Goal: Information Seeking & Learning: Learn about a topic

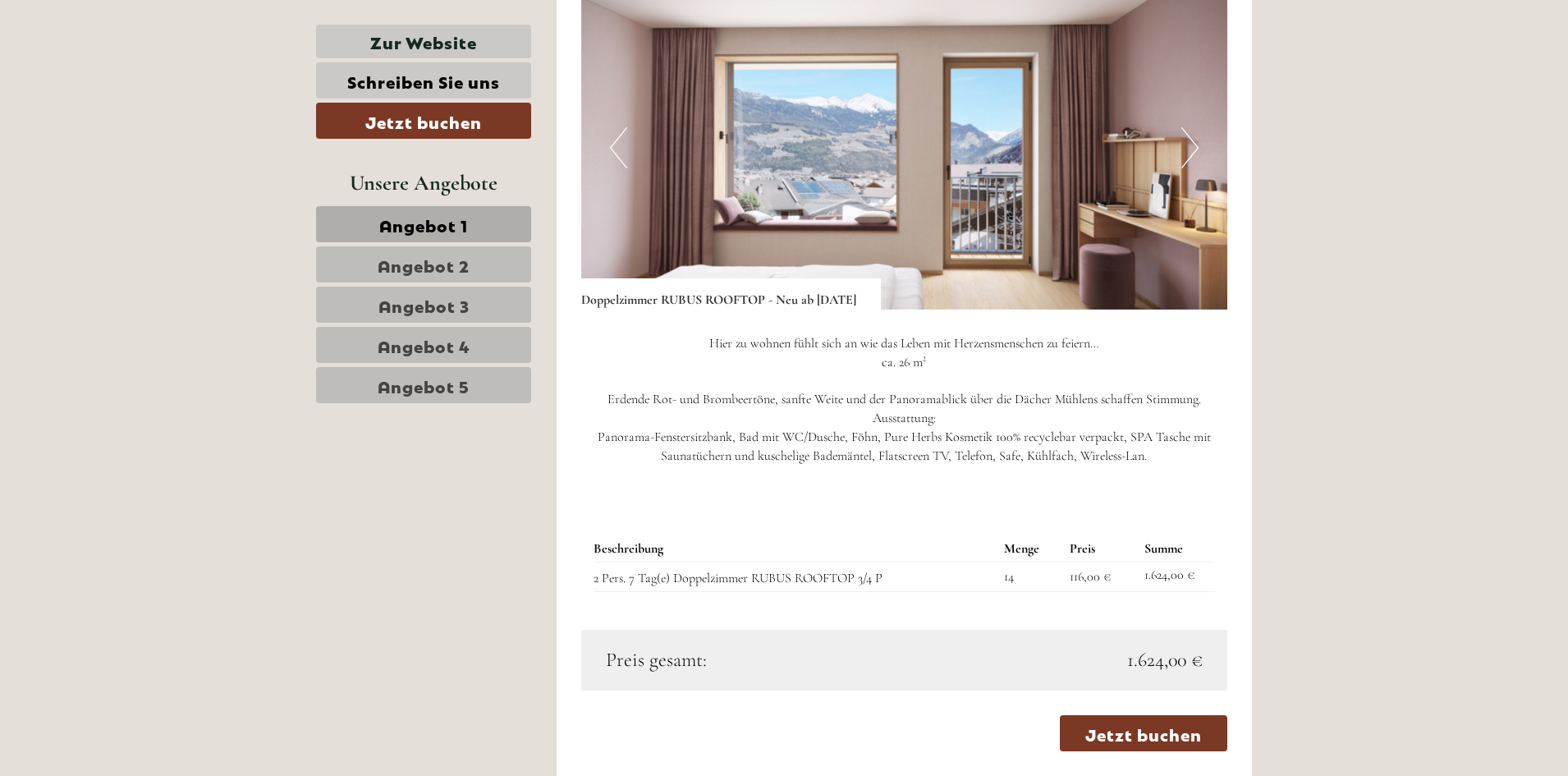
scroll to position [986, 0]
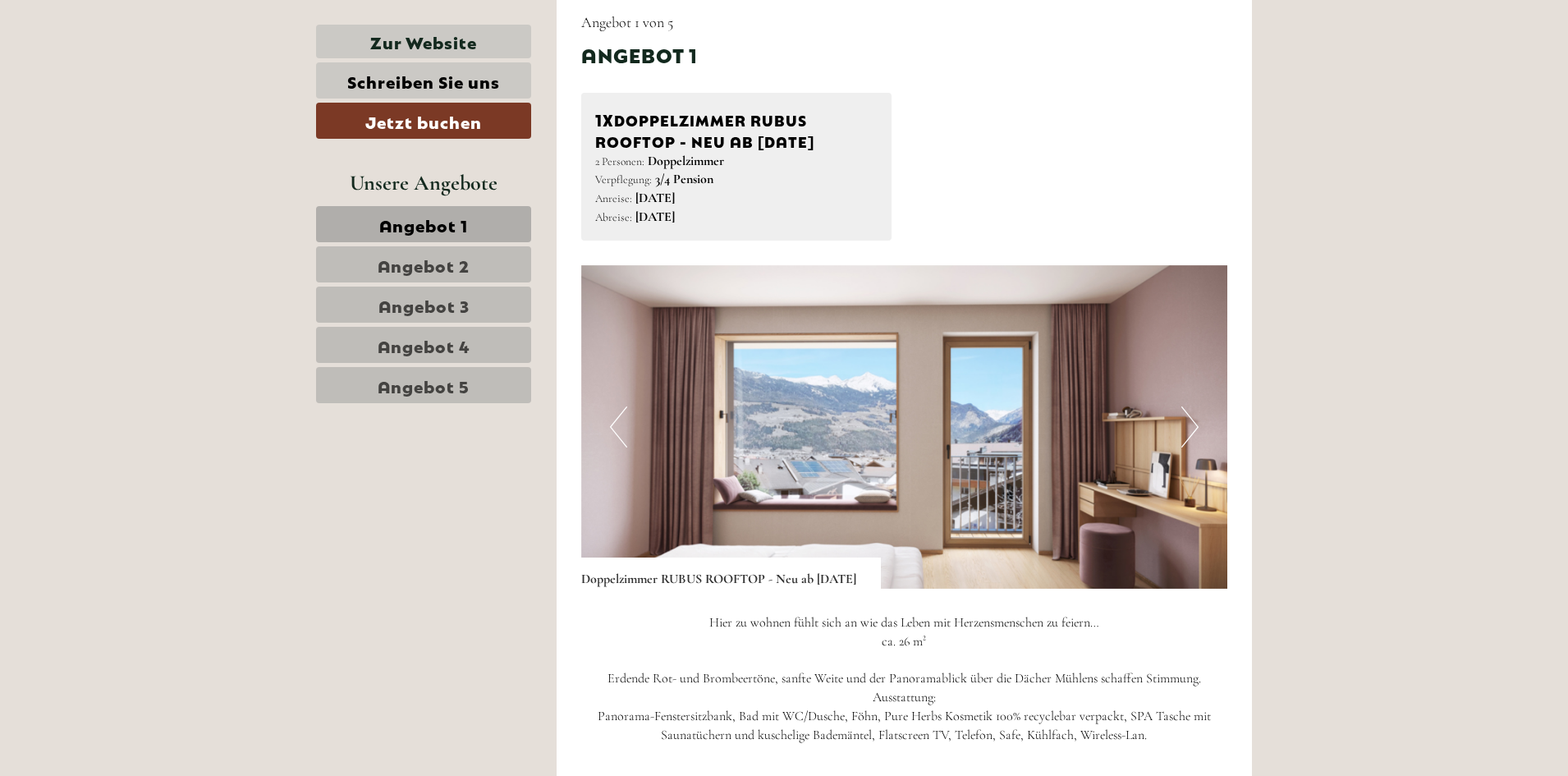
click at [439, 264] on span "Angebot 2" at bounding box center [423, 264] width 92 height 23
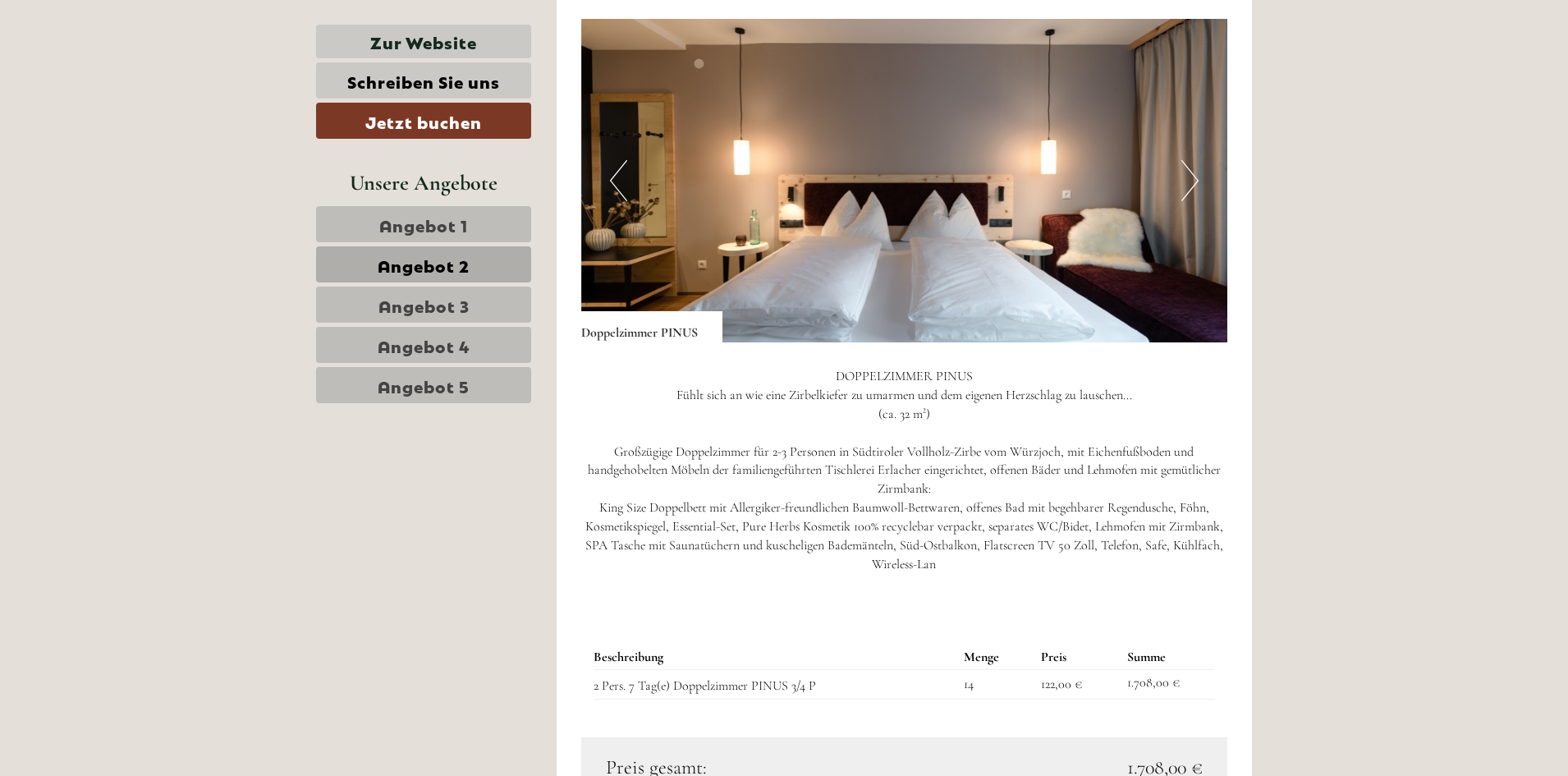
scroll to position [1220, 0]
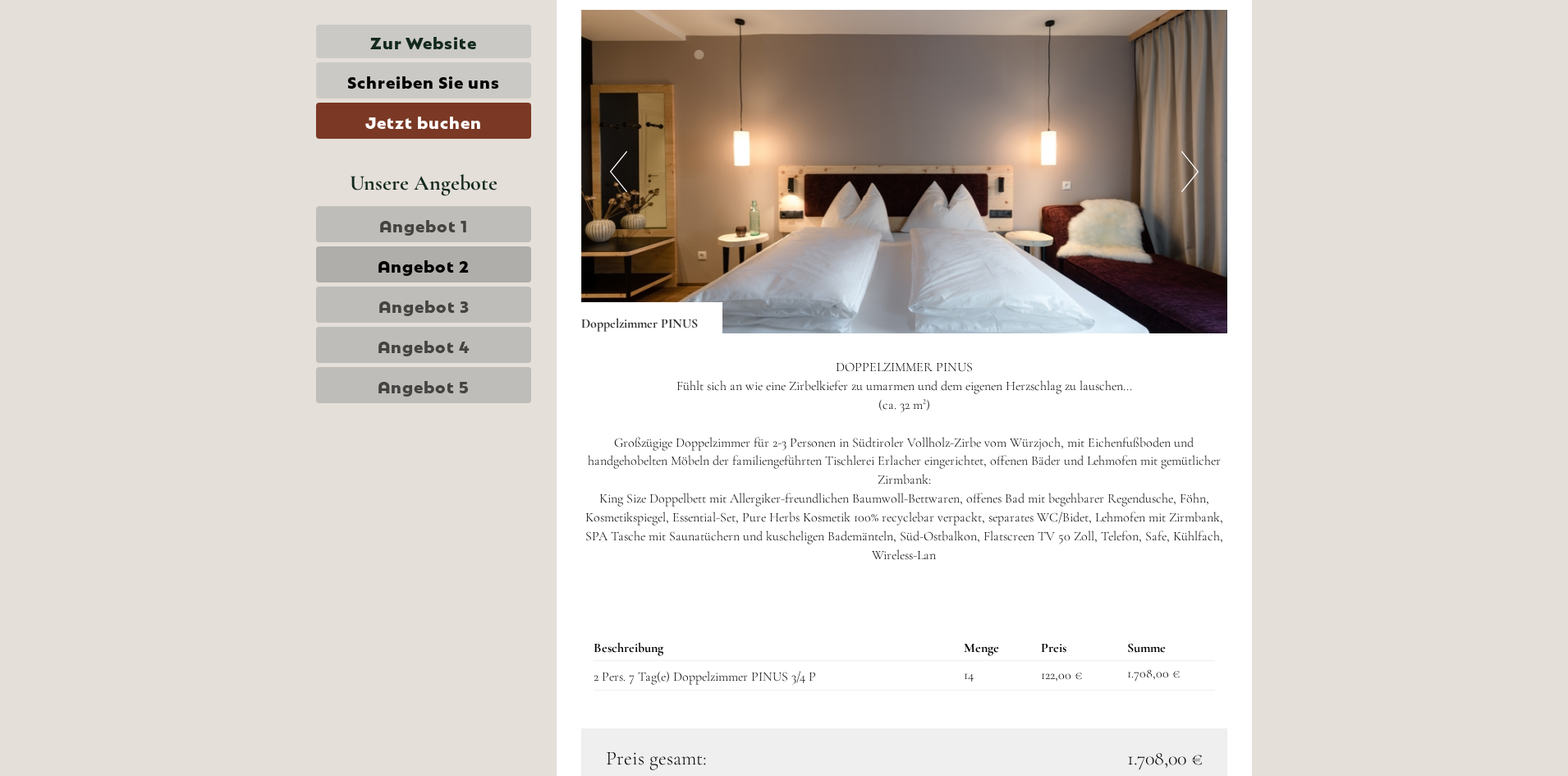
click at [471, 312] on link "Angebot 3" at bounding box center [424, 305] width 215 height 36
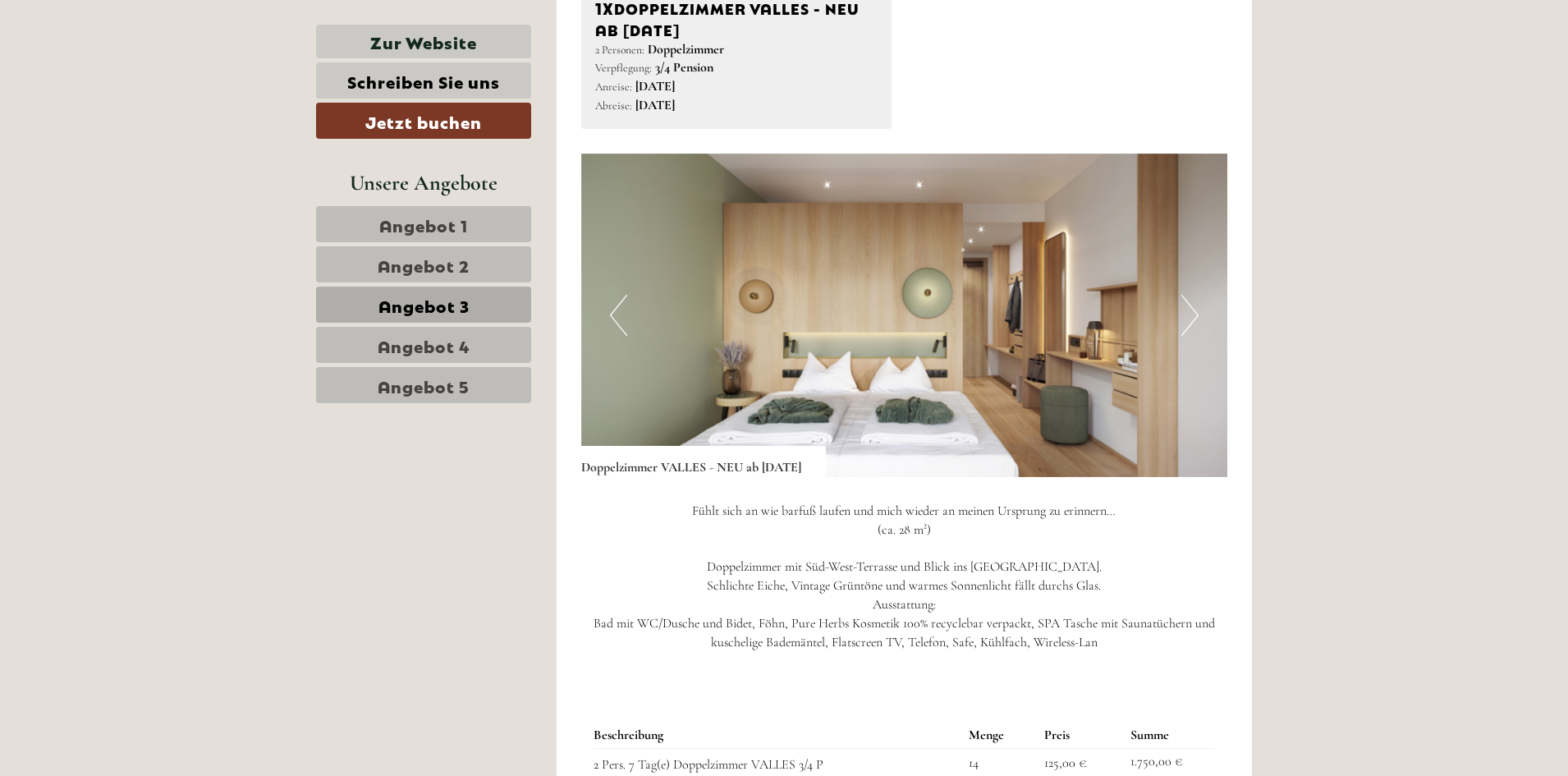
scroll to position [1384, 0]
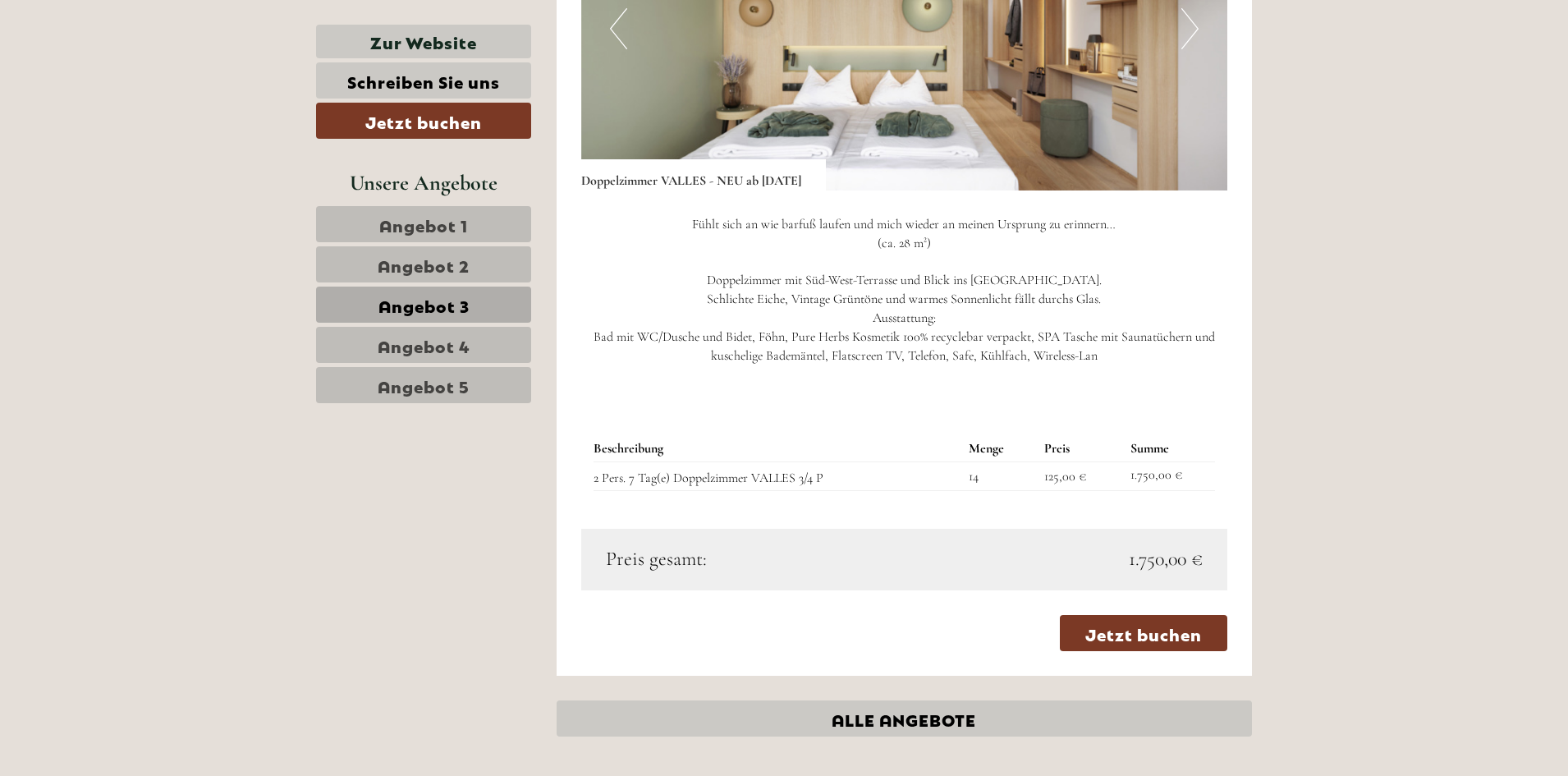
click at [447, 345] on span "Angebot 4" at bounding box center [424, 344] width 93 height 23
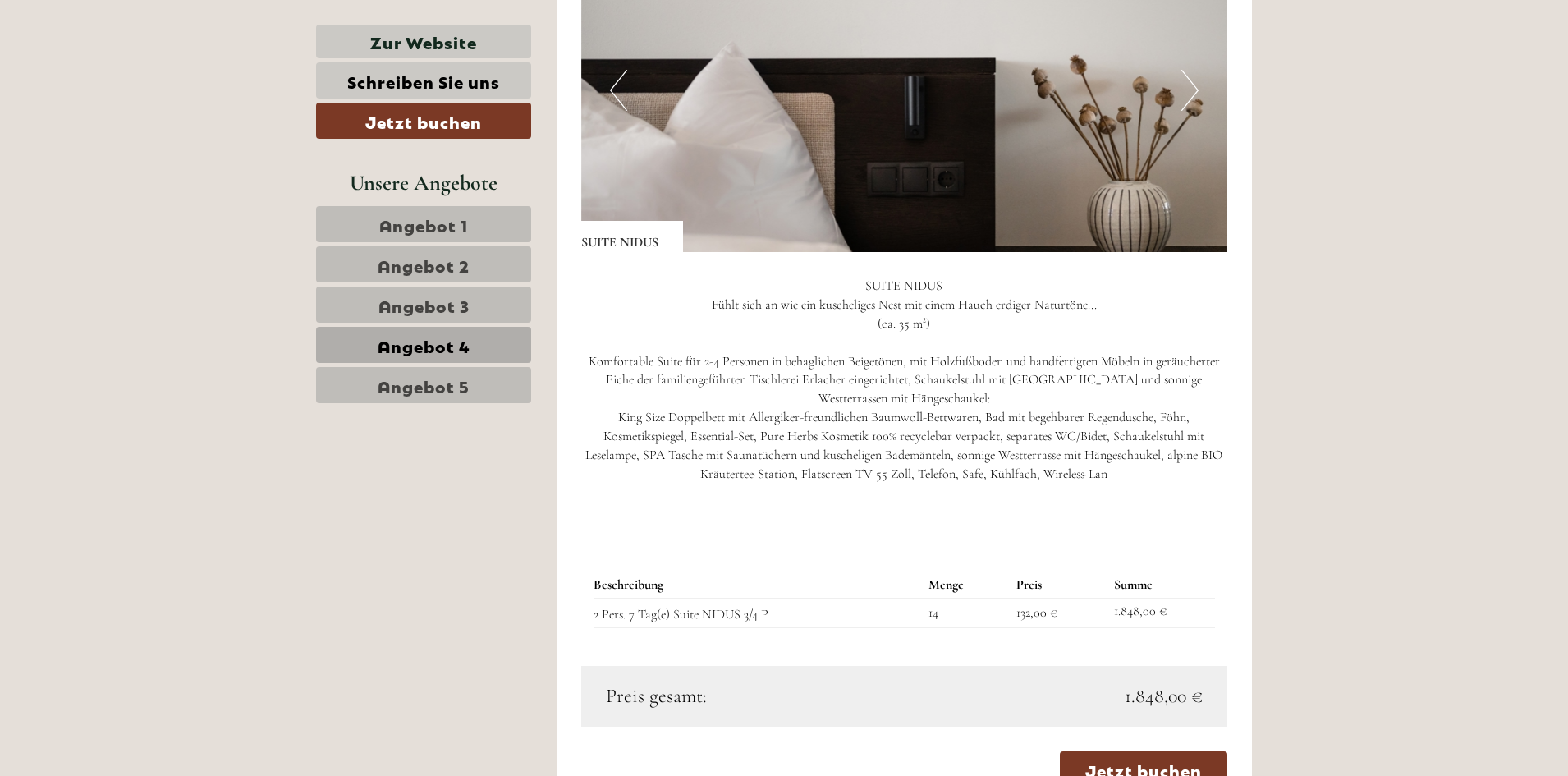
scroll to position [1302, 0]
click at [474, 389] on link "Angebot 5" at bounding box center [424, 385] width 215 height 36
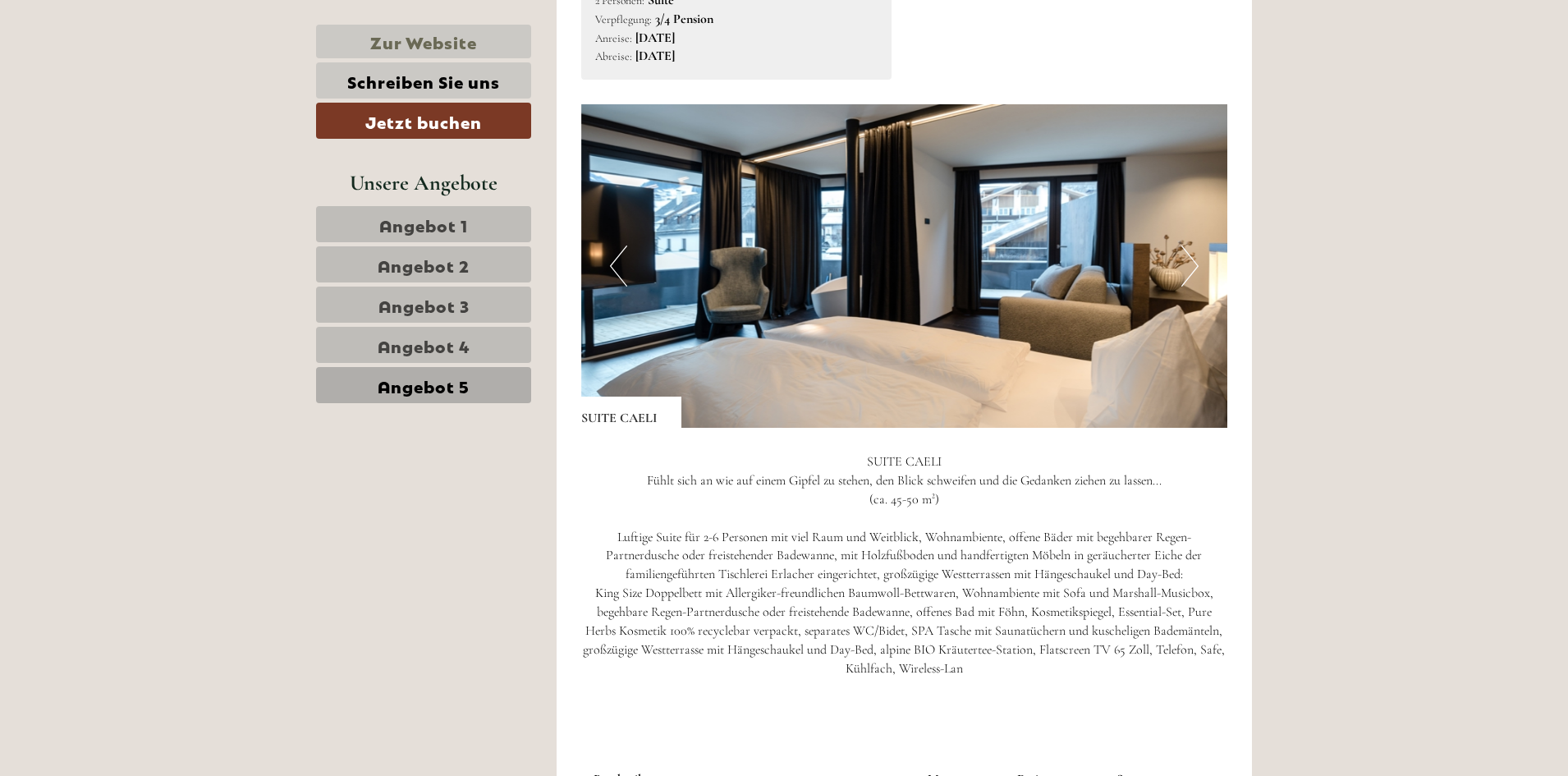
scroll to position [891, 0]
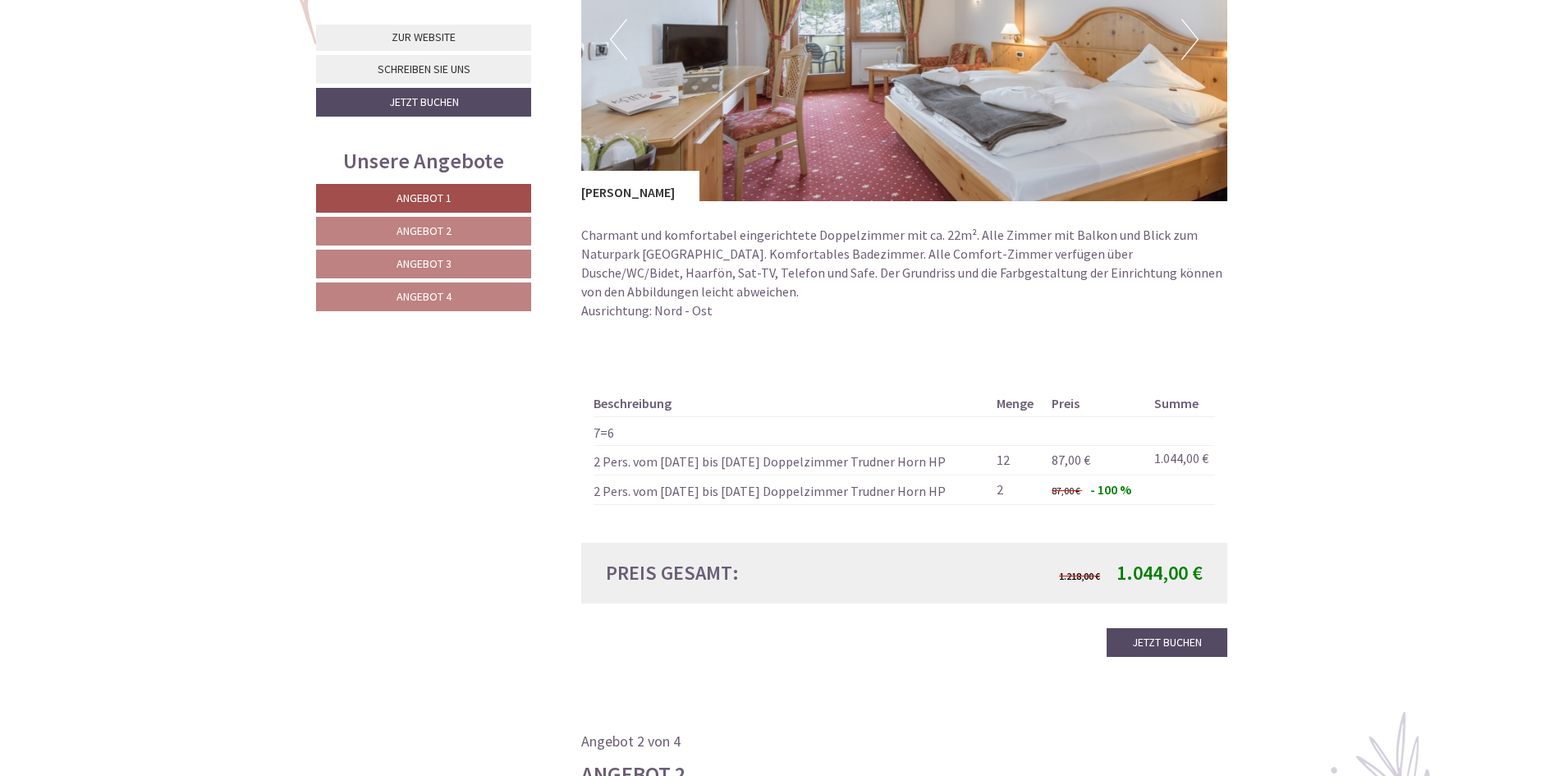
scroll to position [1393, 0]
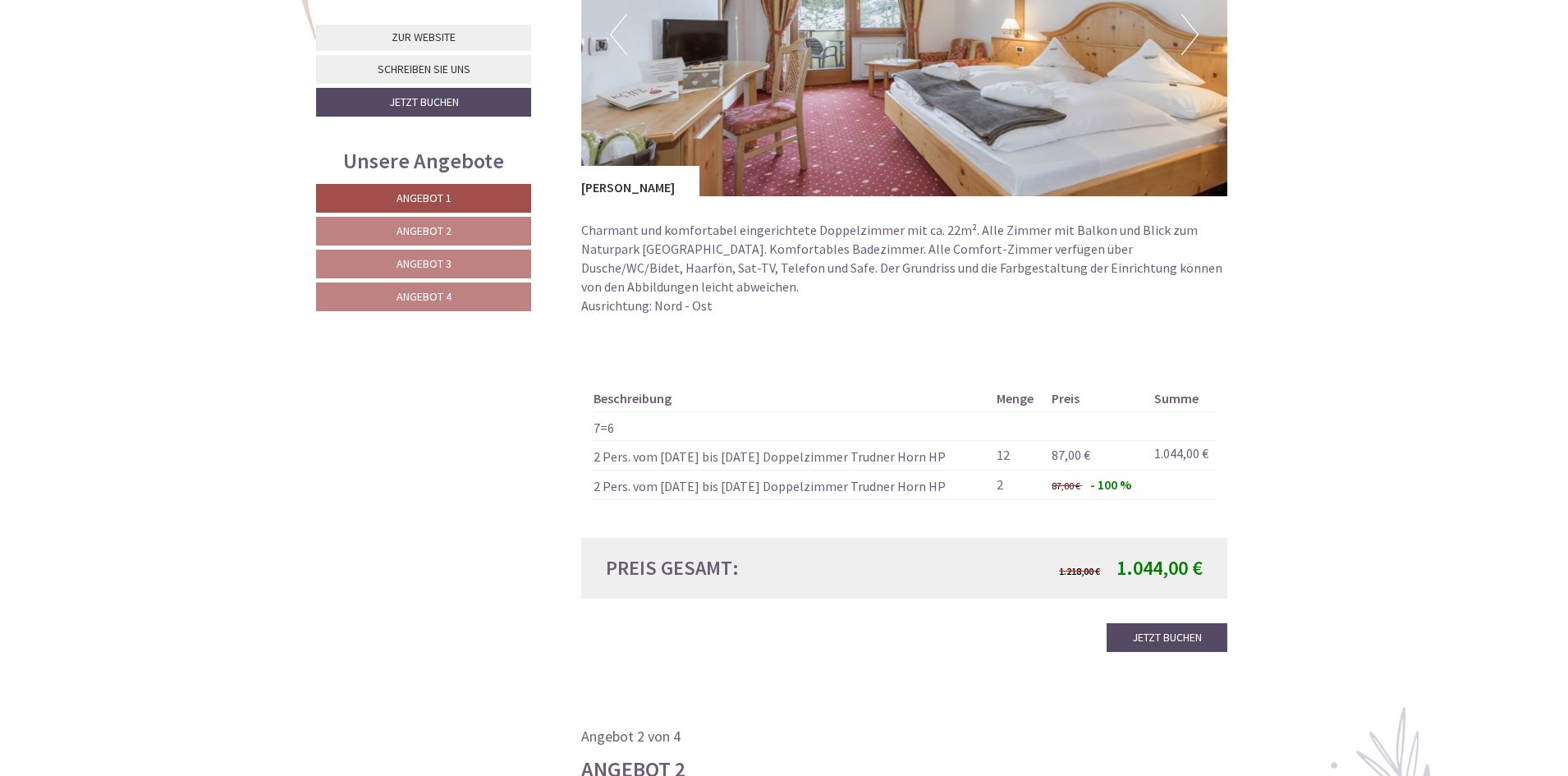
click at [434, 226] on span "Angebot 2" at bounding box center [423, 231] width 55 height 15
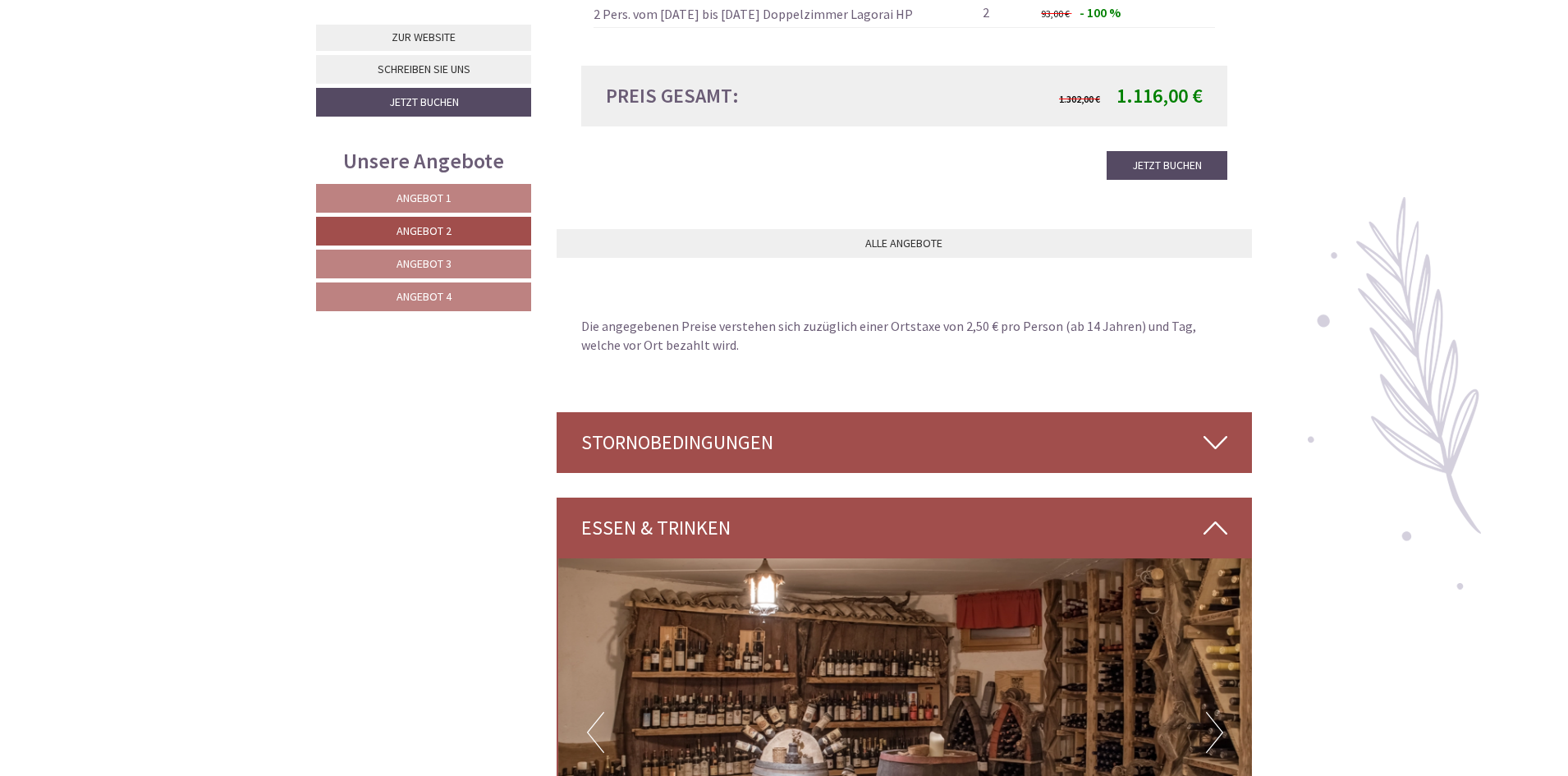
scroll to position [2158, 0]
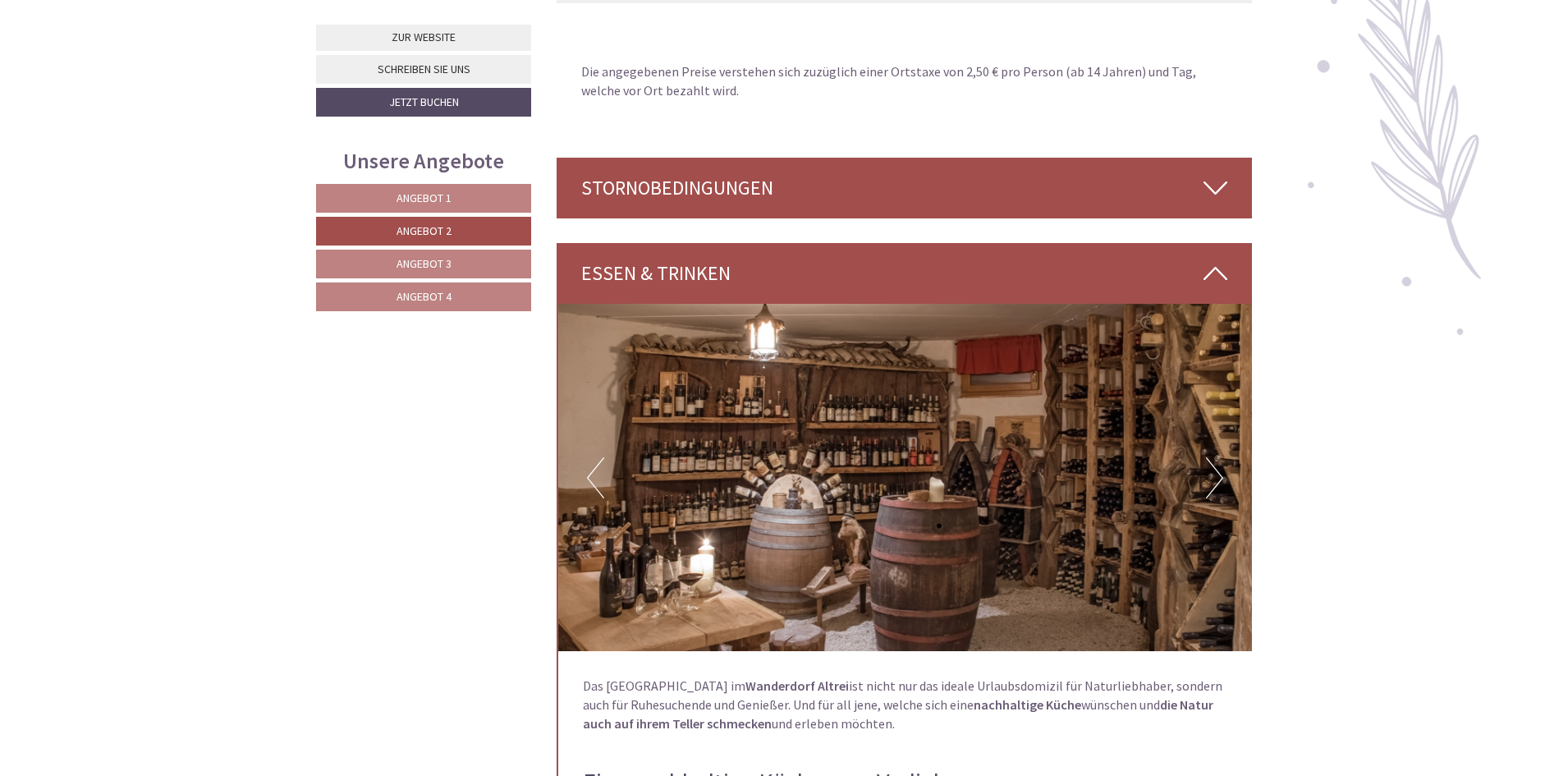
click at [415, 261] on span "Angebot 3" at bounding box center [423, 263] width 55 height 15
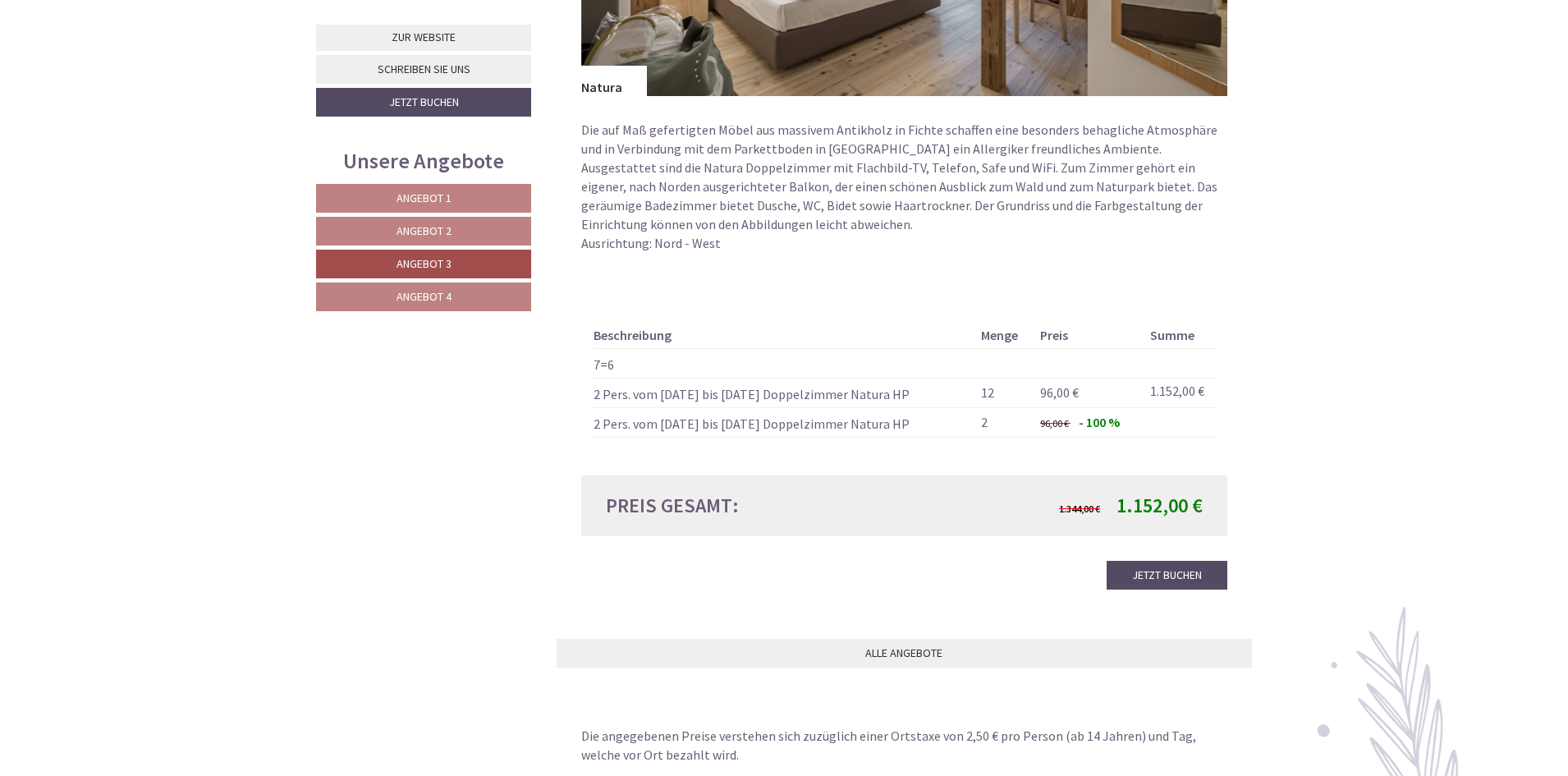
scroll to position [1501, 0]
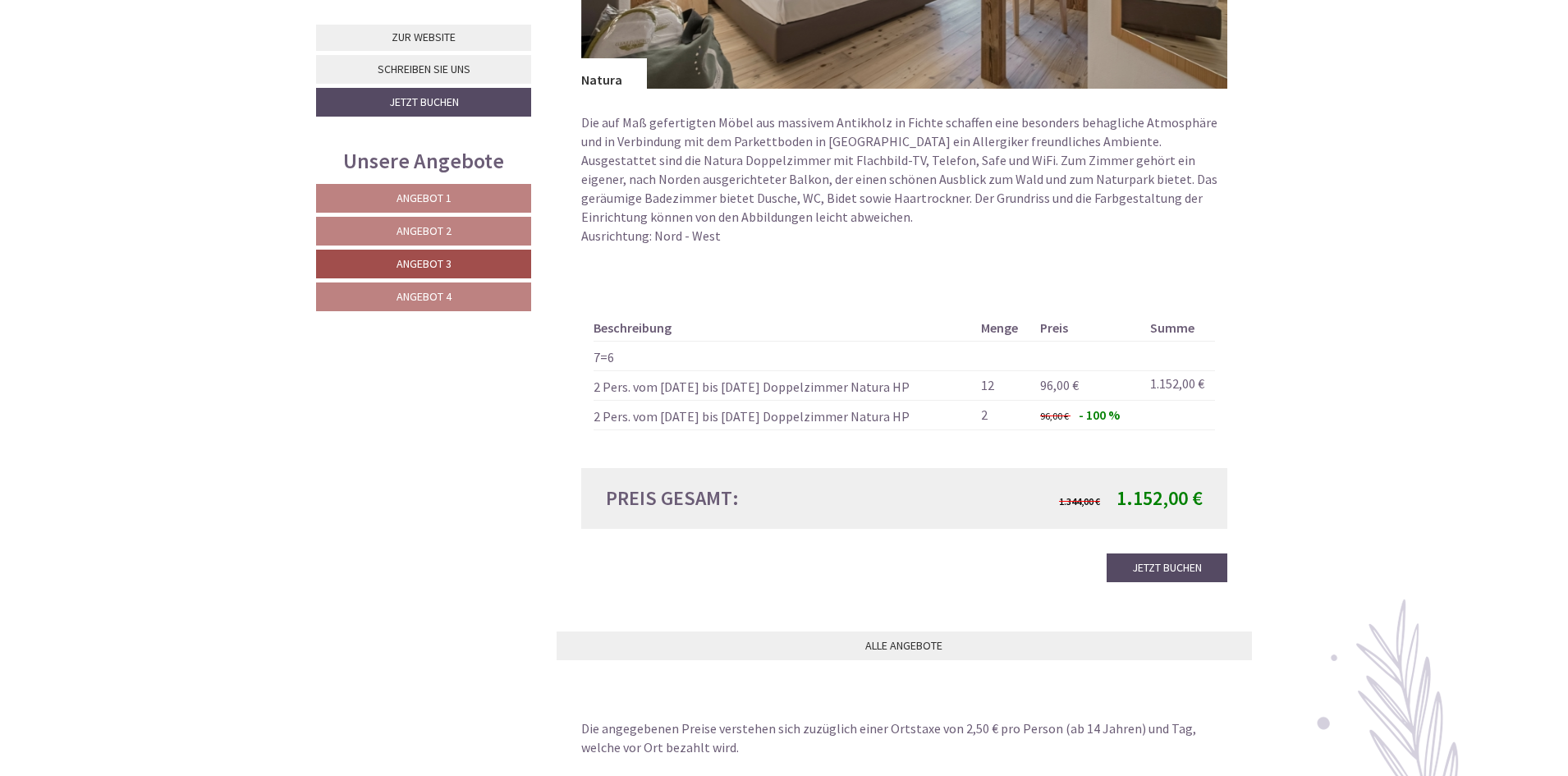
click at [439, 300] on span "Angebot 4" at bounding box center [423, 297] width 55 height 15
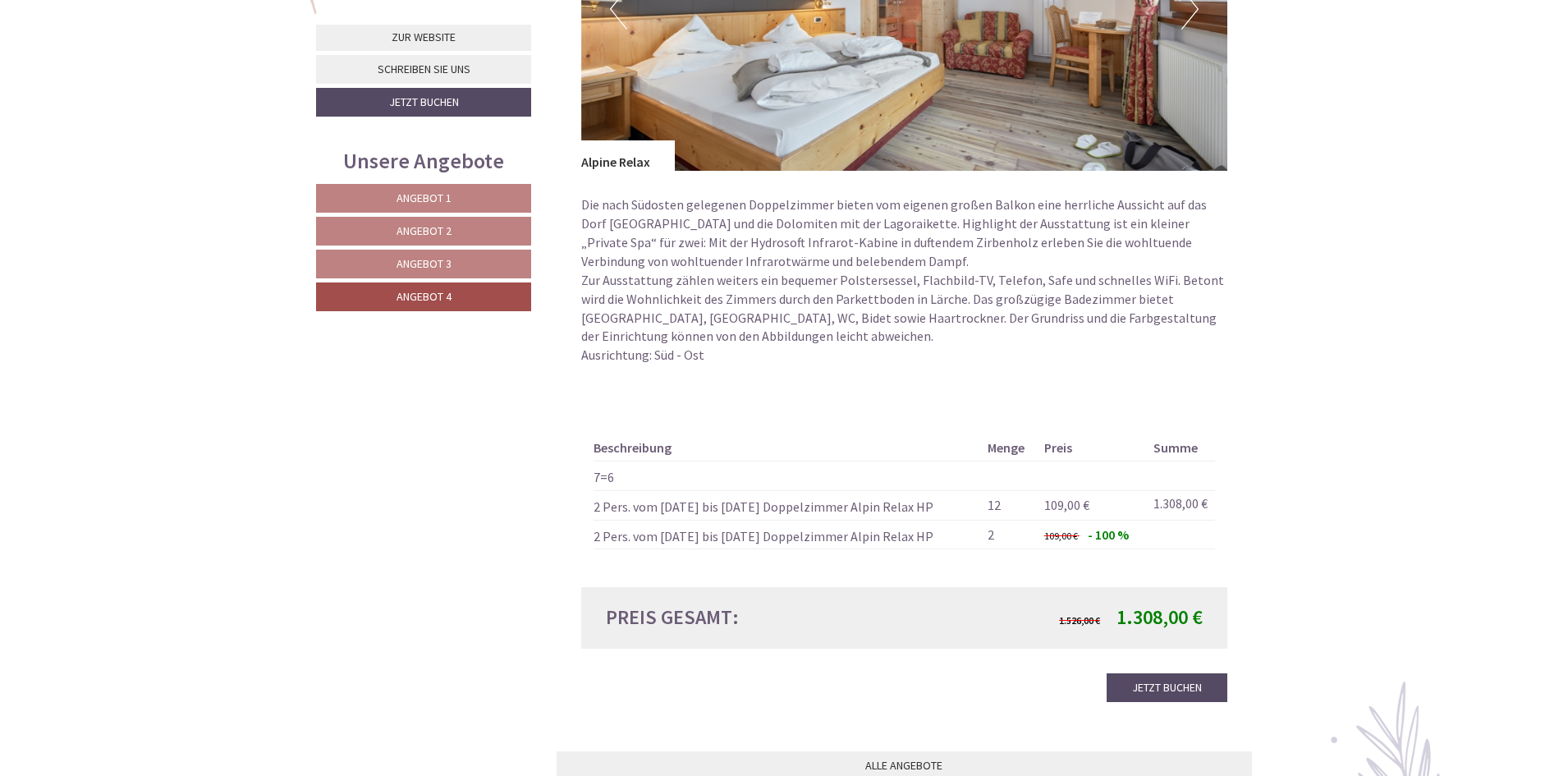
scroll to position [926, 0]
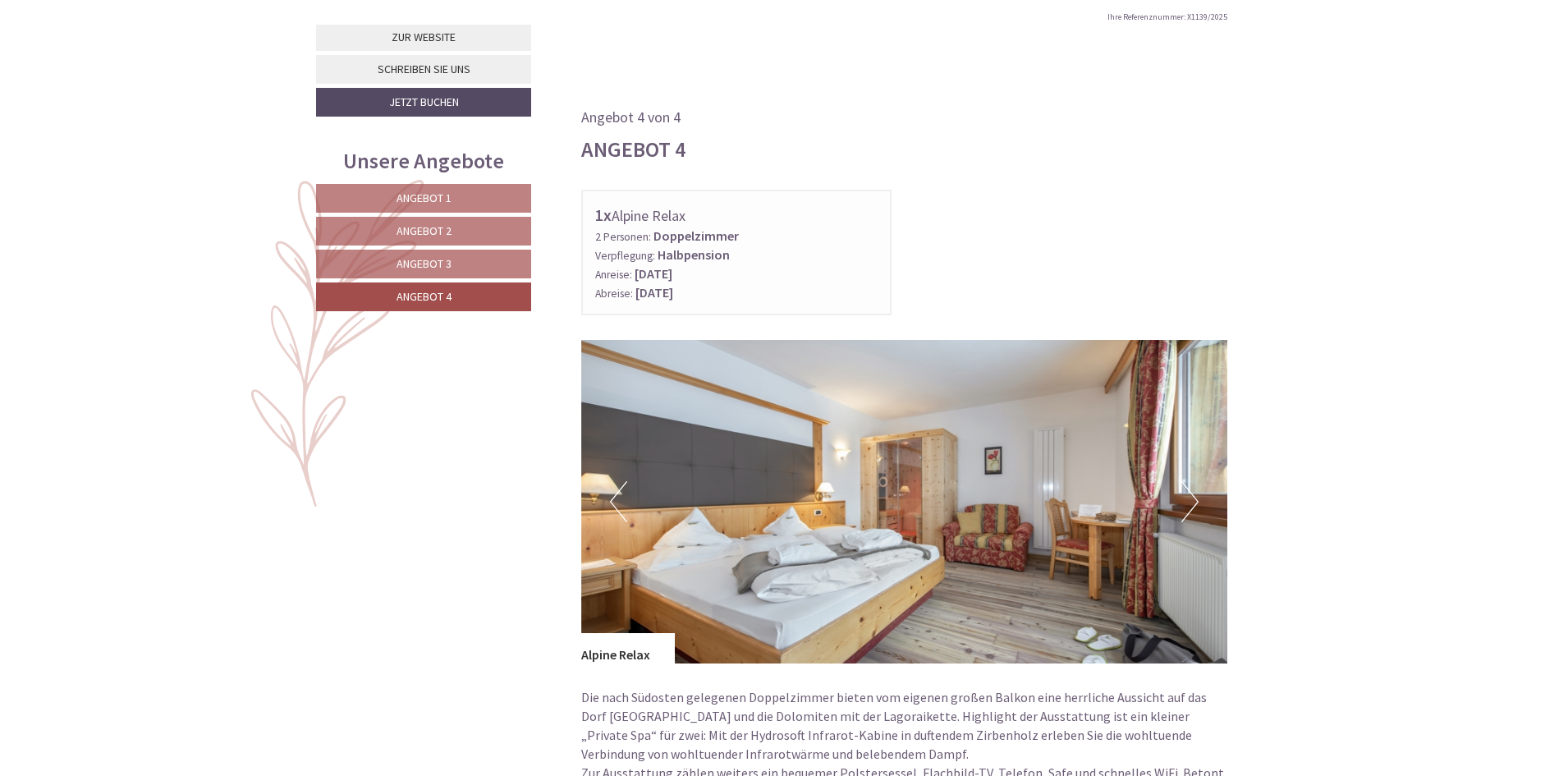
click at [442, 304] on span "Angebot 4" at bounding box center [423, 297] width 55 height 15
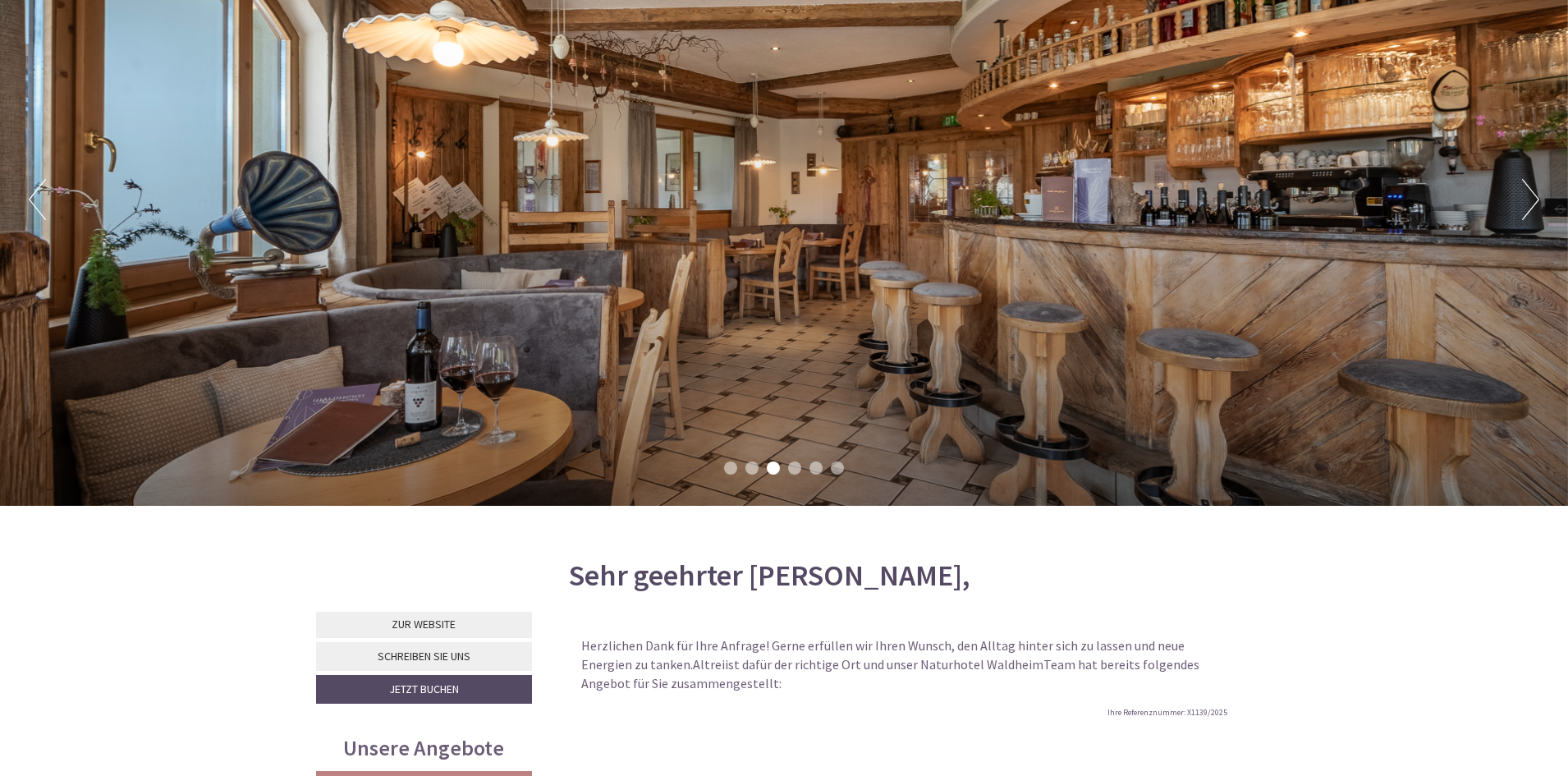
scroll to position [247, 0]
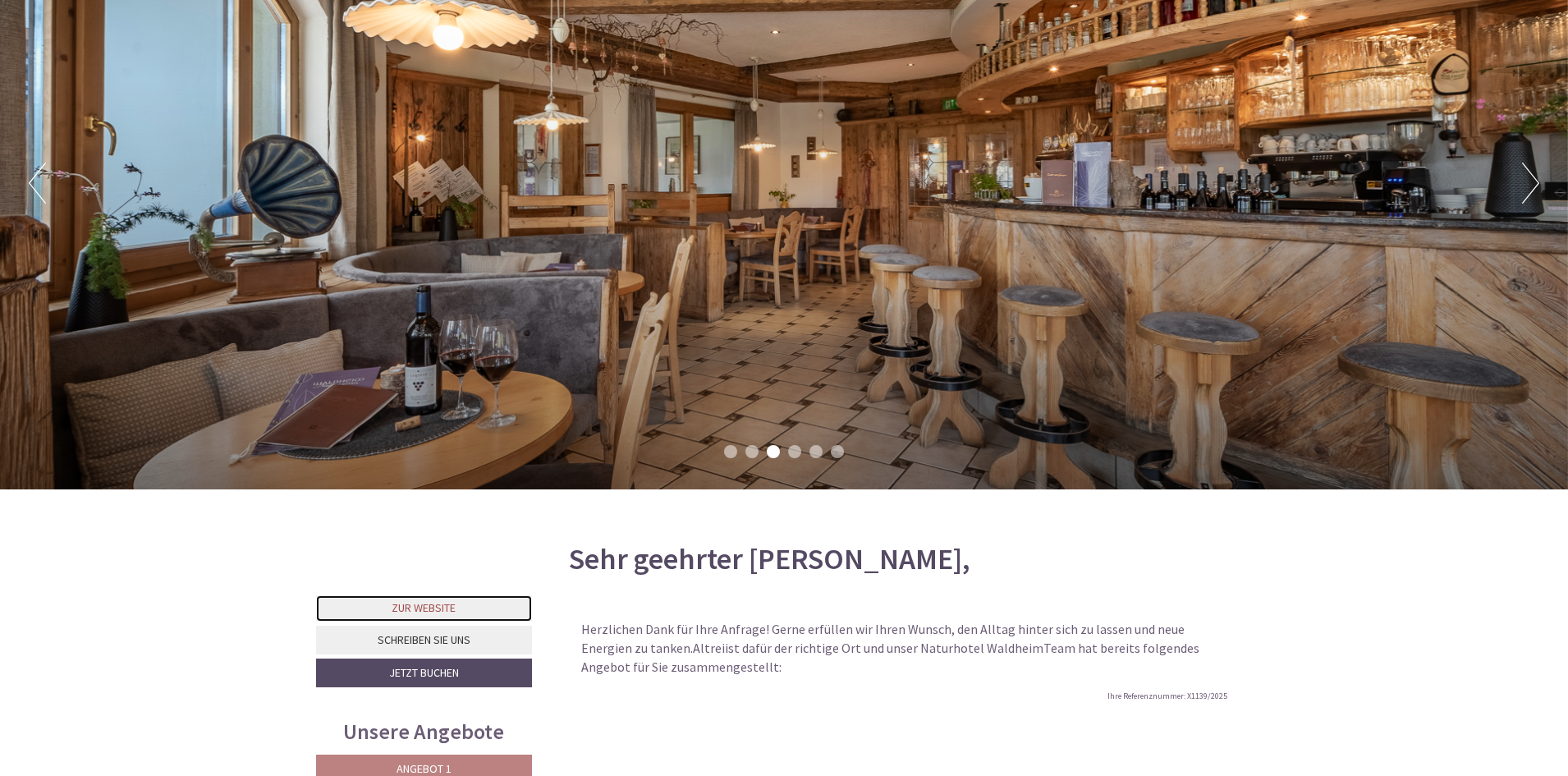
click at [437, 604] on link "Zur Website" at bounding box center [424, 609] width 216 height 26
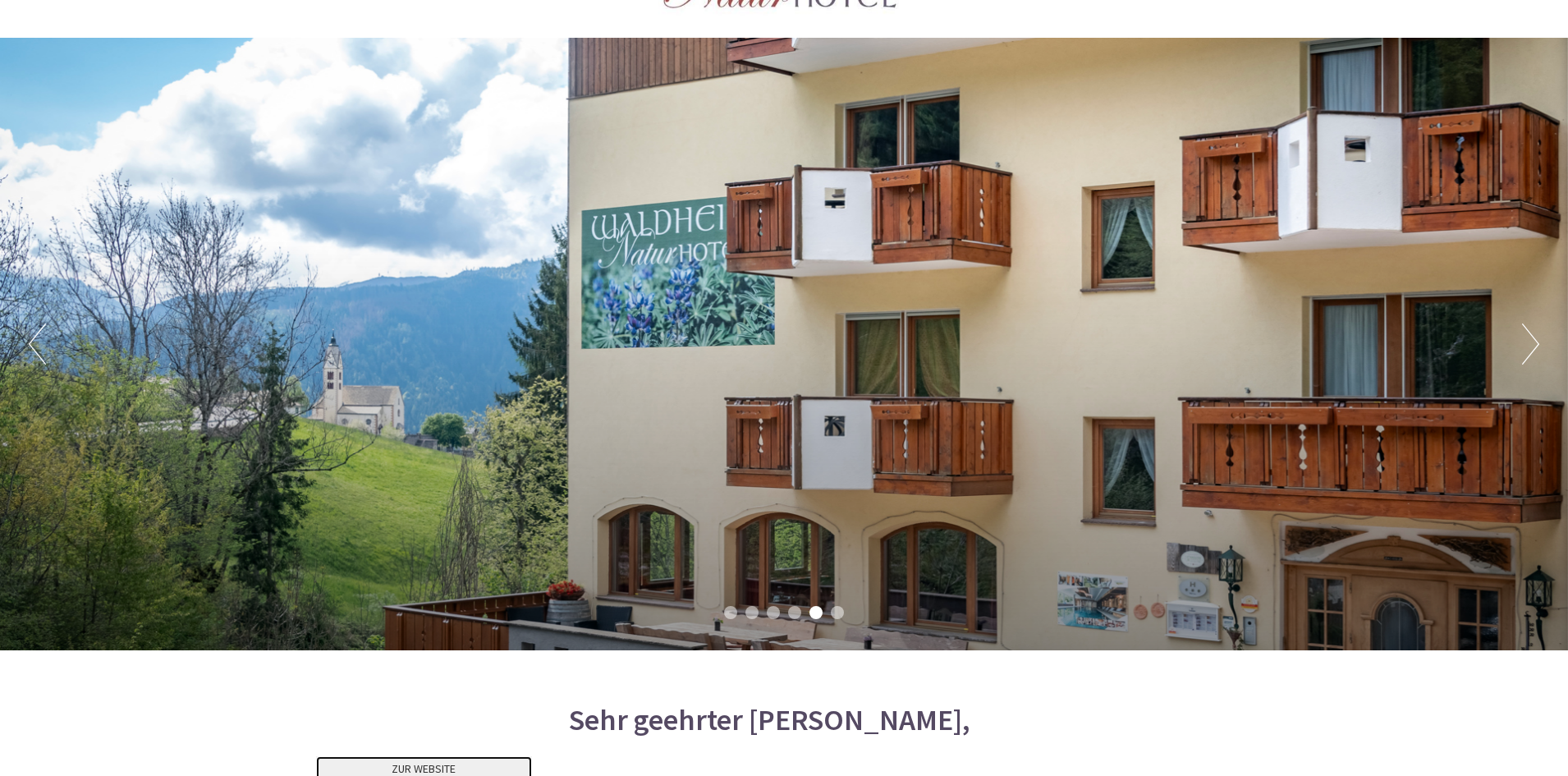
scroll to position [0, 0]
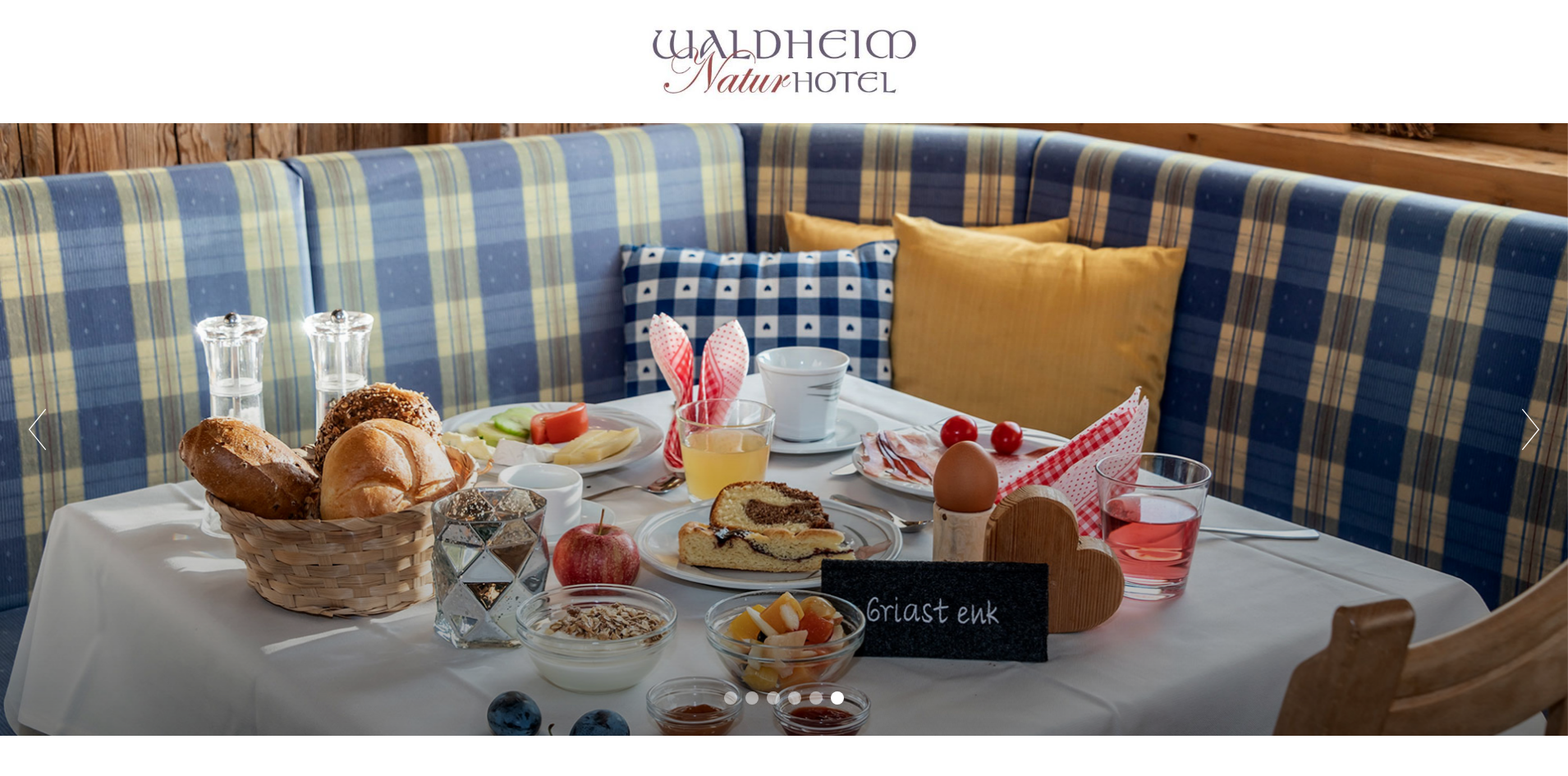
click at [1534, 433] on button "Next" at bounding box center [1530, 429] width 17 height 41
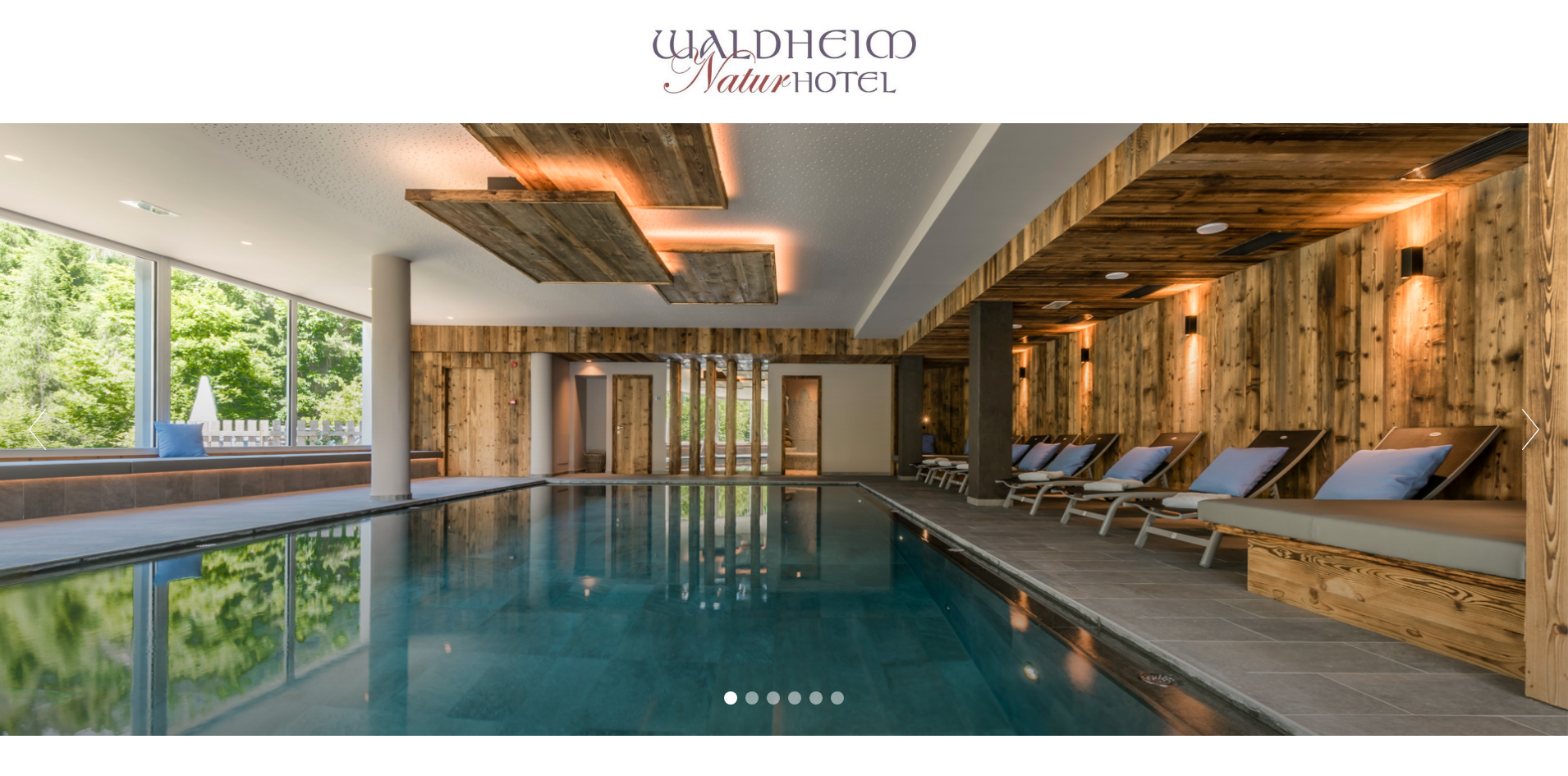
click at [1534, 433] on button "Next" at bounding box center [1530, 429] width 17 height 41
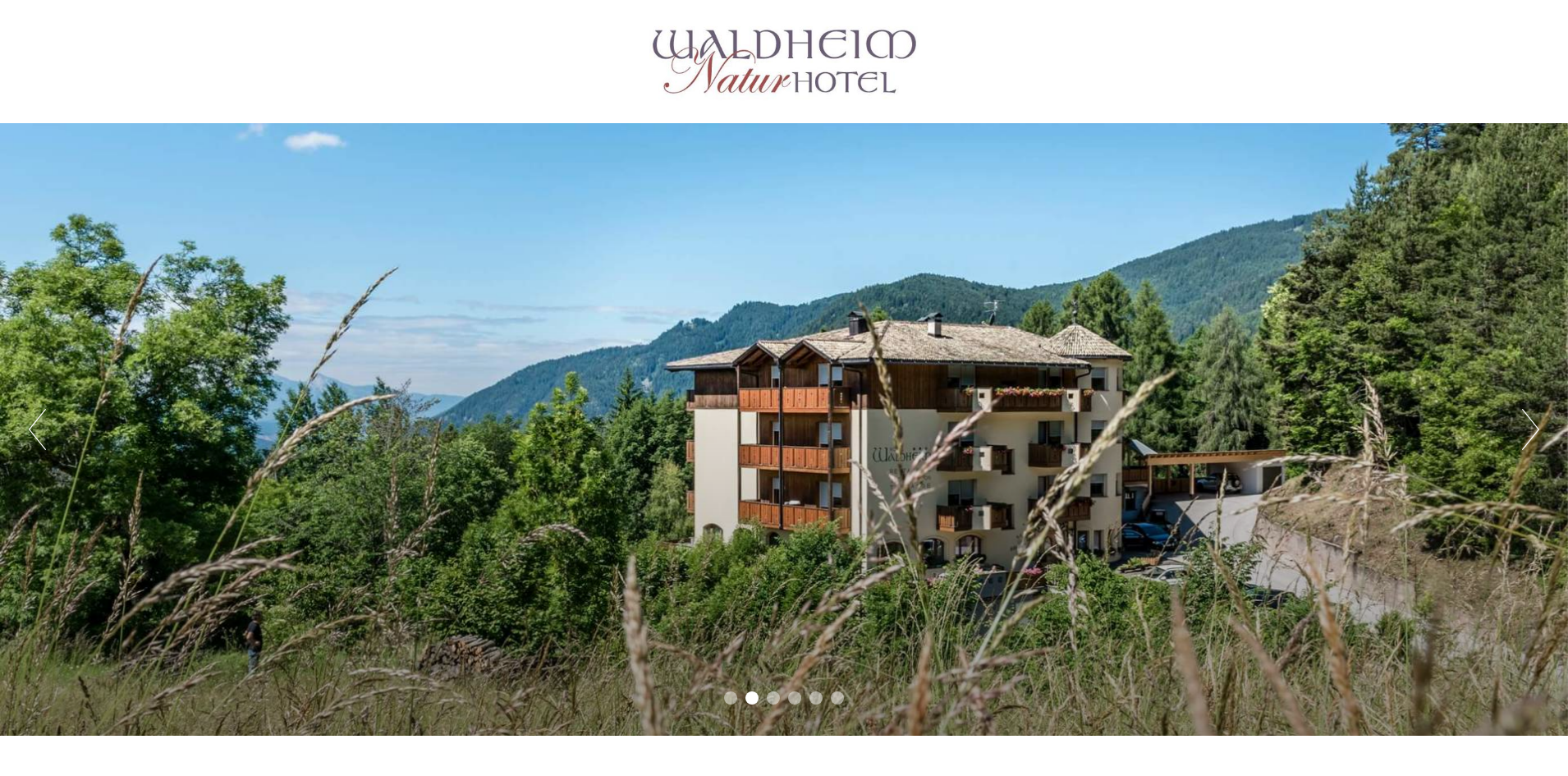
click at [1534, 433] on button "Next" at bounding box center [1530, 429] width 17 height 41
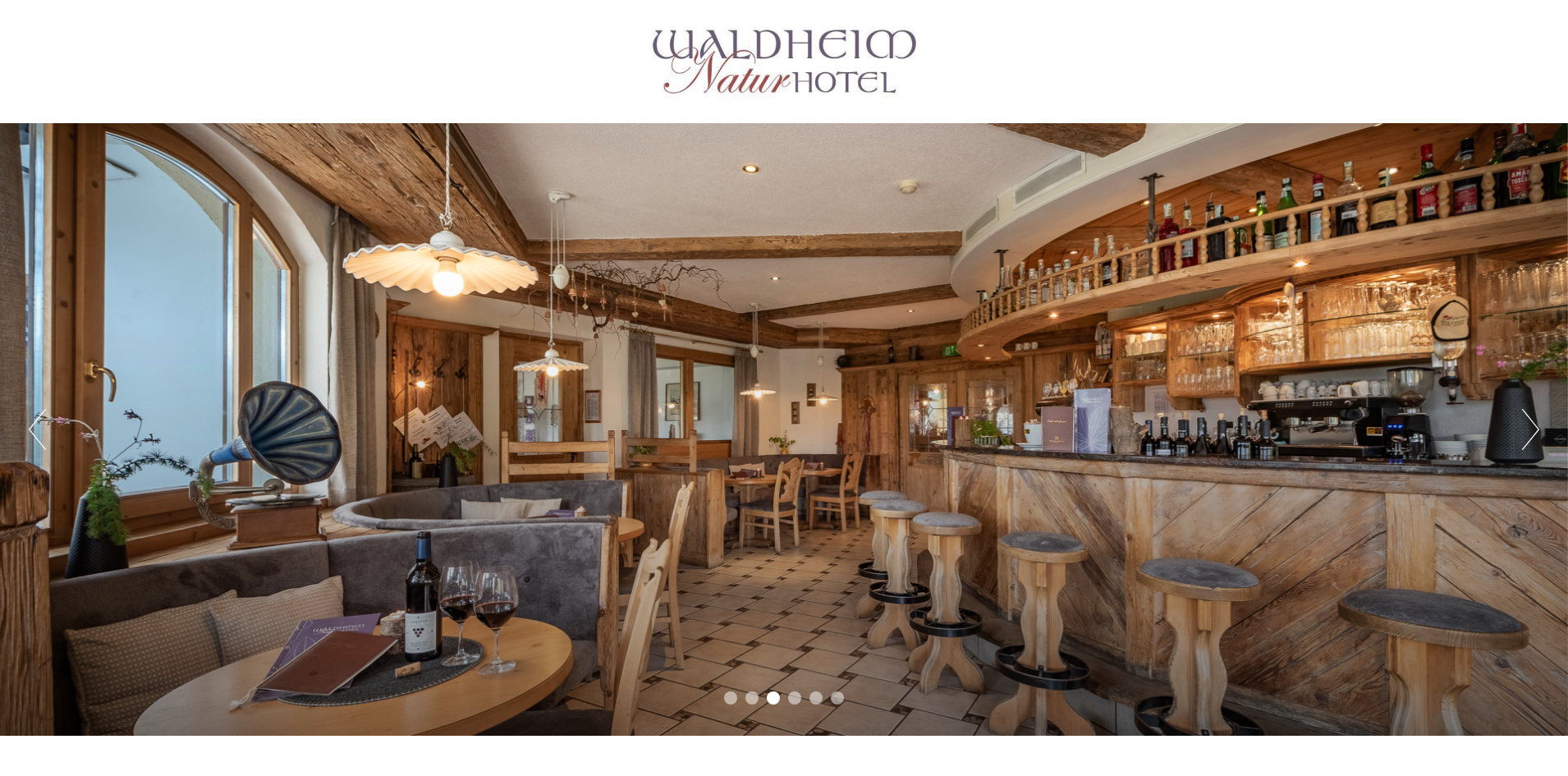
click at [1534, 433] on button "Next" at bounding box center [1530, 429] width 17 height 41
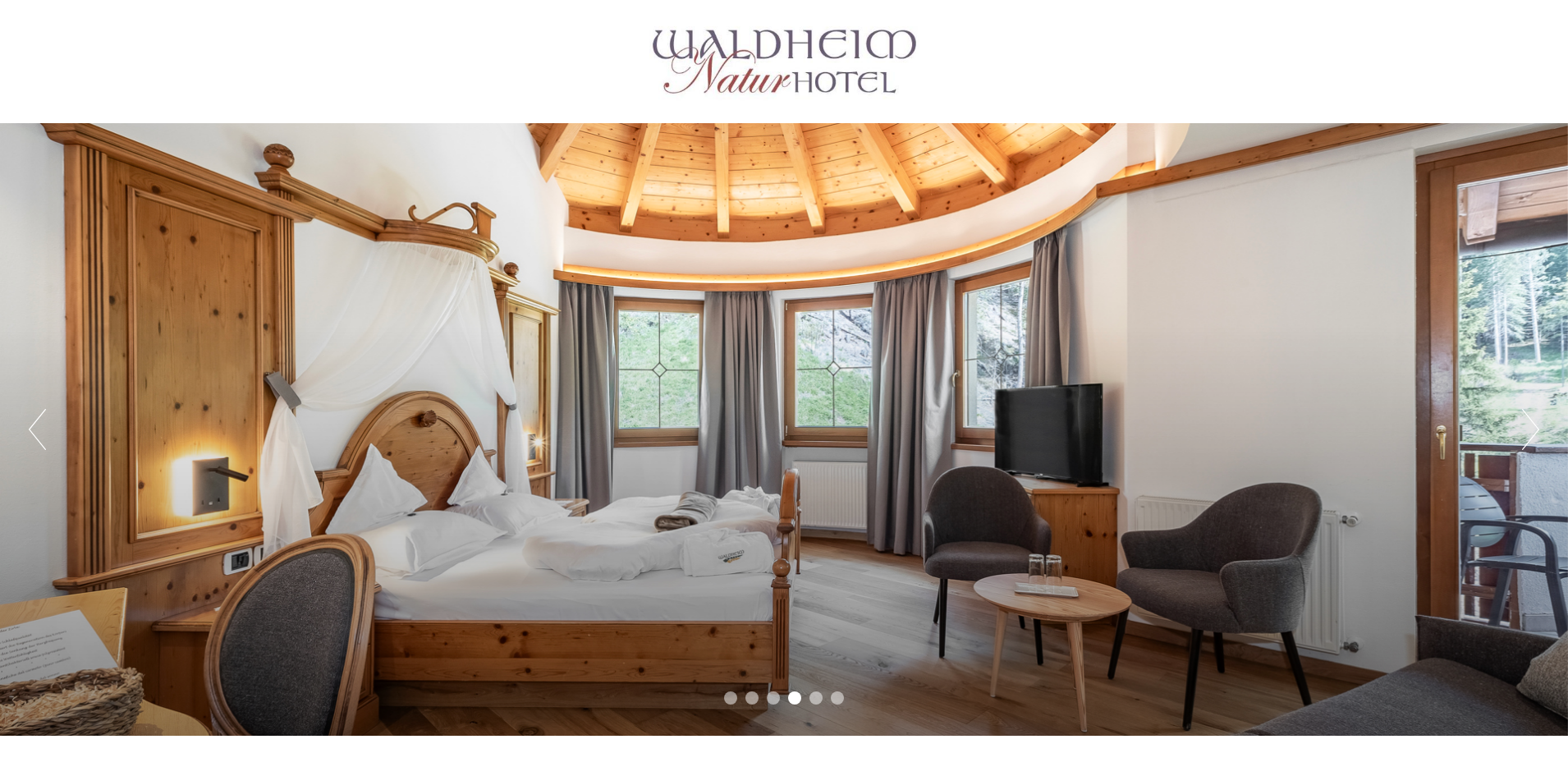
click at [1534, 433] on button "Next" at bounding box center [1530, 429] width 17 height 41
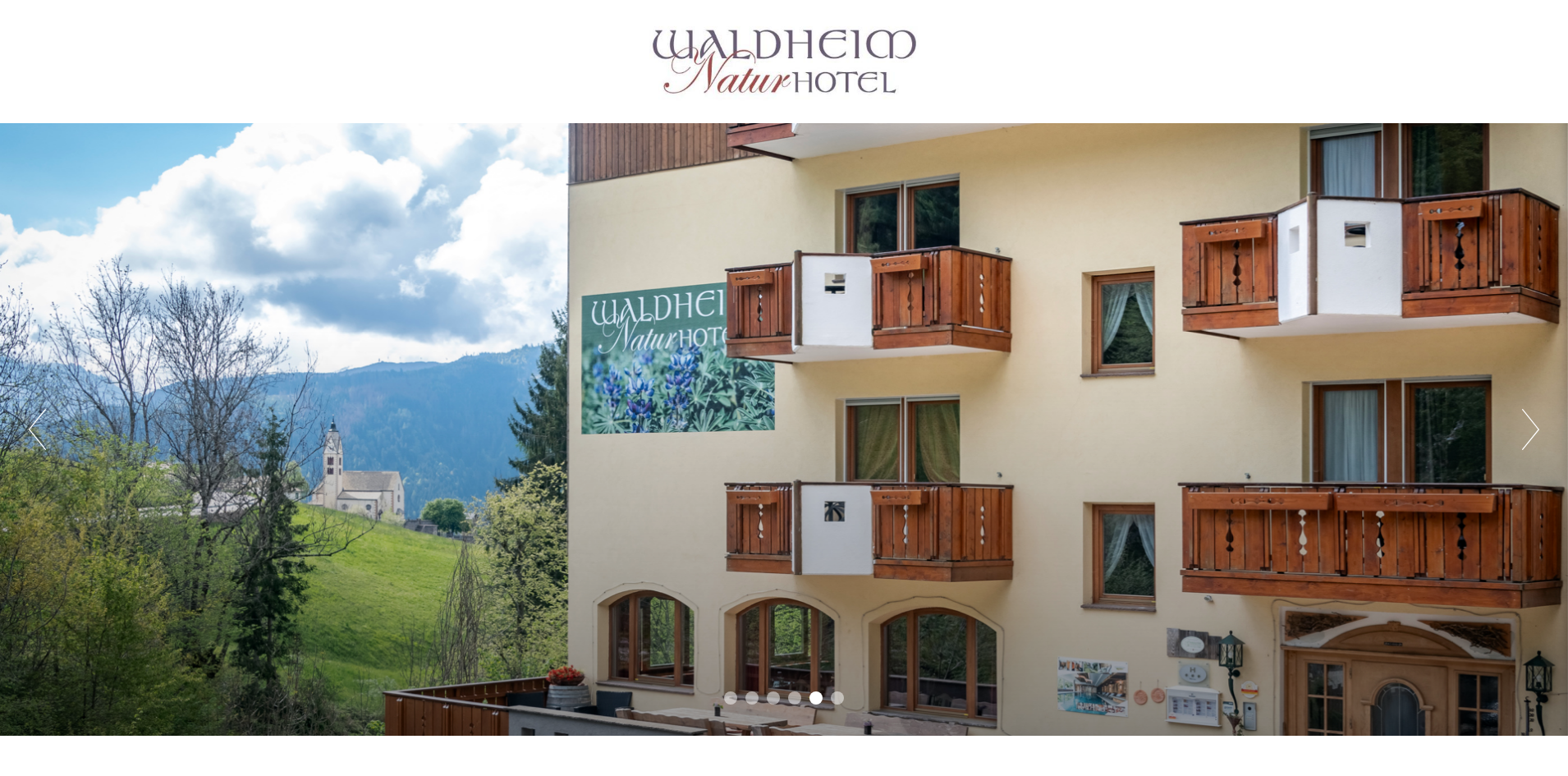
click at [1534, 433] on button "Next" at bounding box center [1530, 429] width 17 height 41
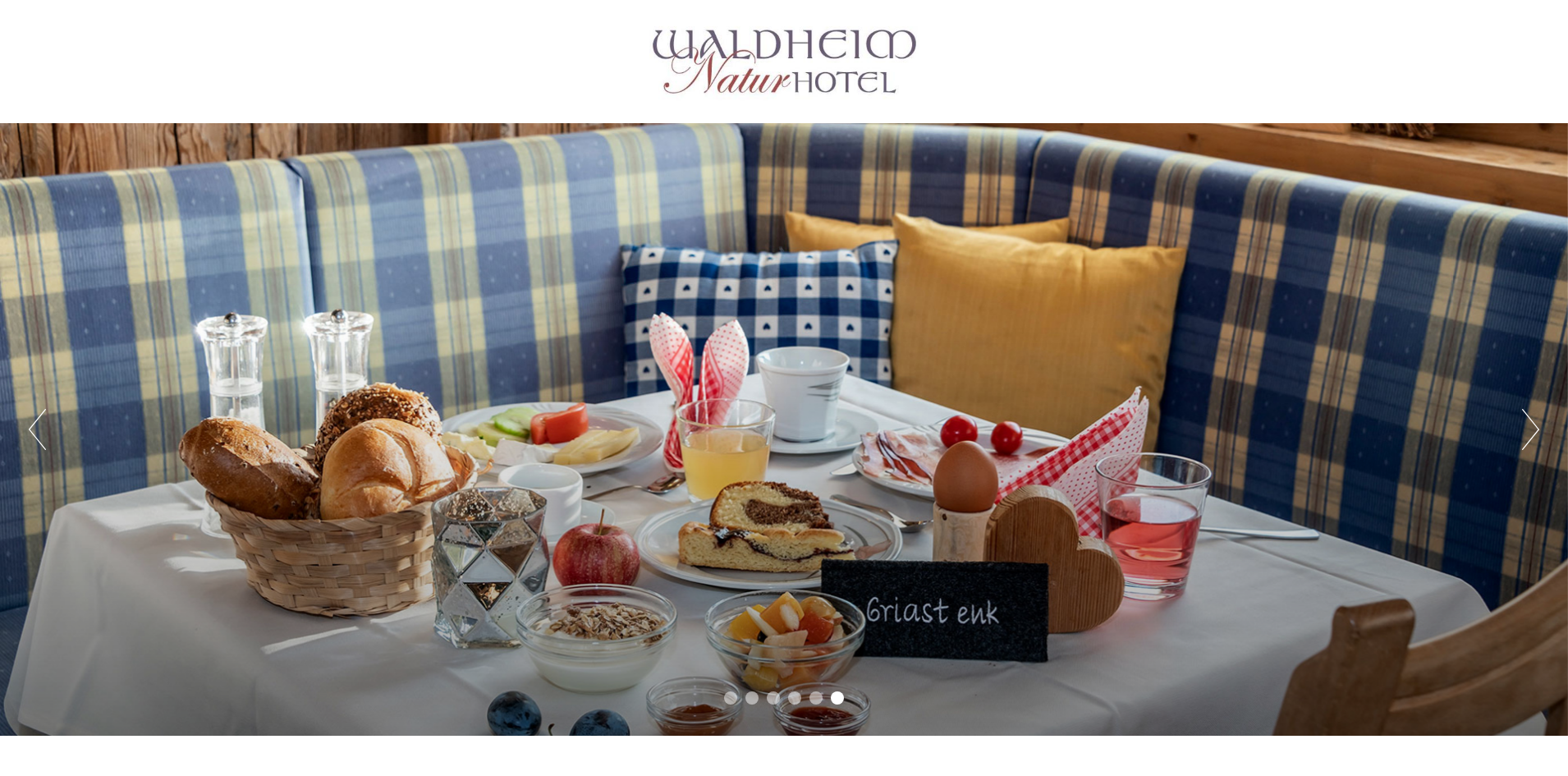
click at [1534, 433] on button "Next" at bounding box center [1530, 429] width 17 height 41
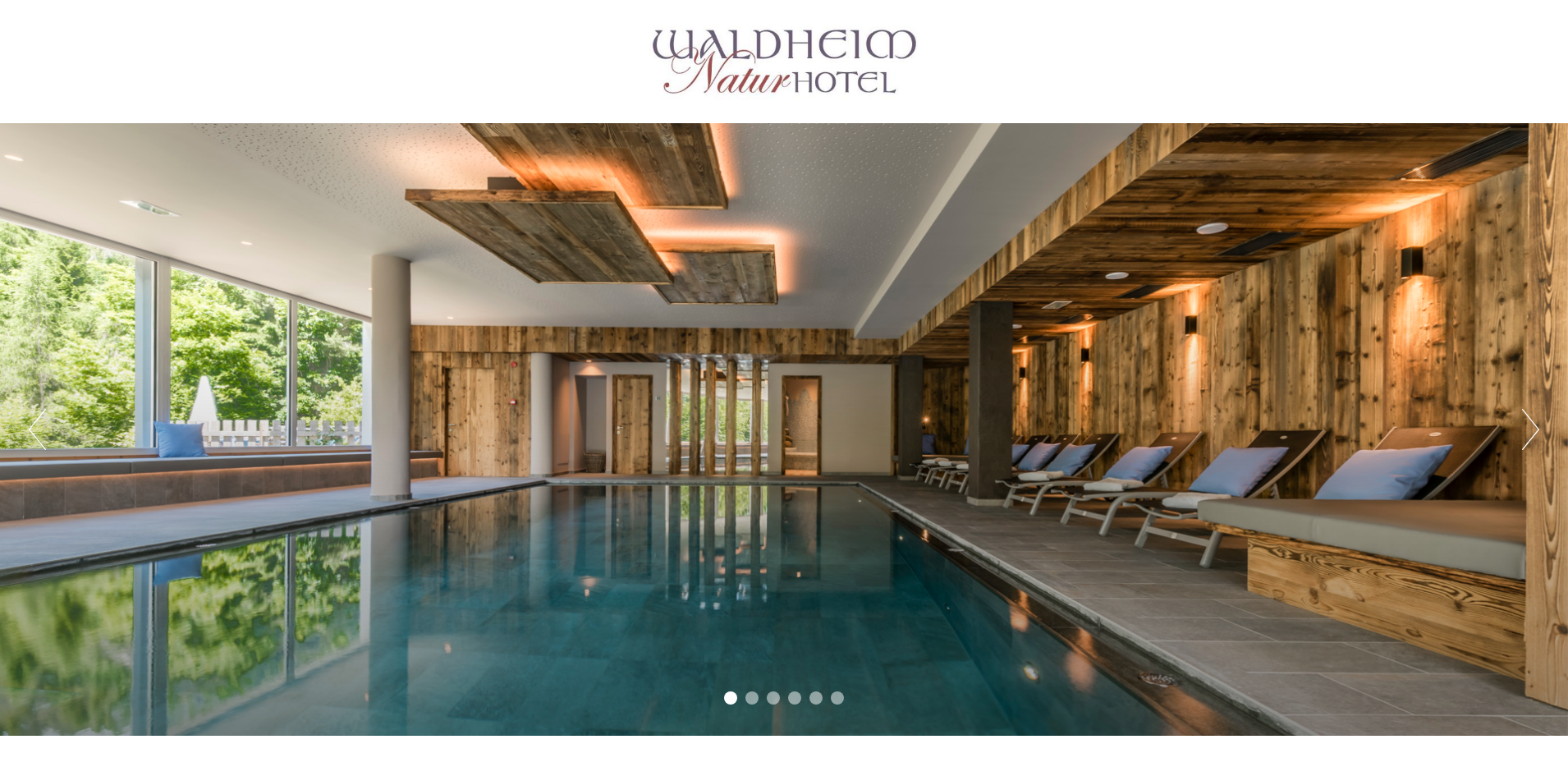
click at [1534, 433] on button "Next" at bounding box center [1530, 429] width 17 height 41
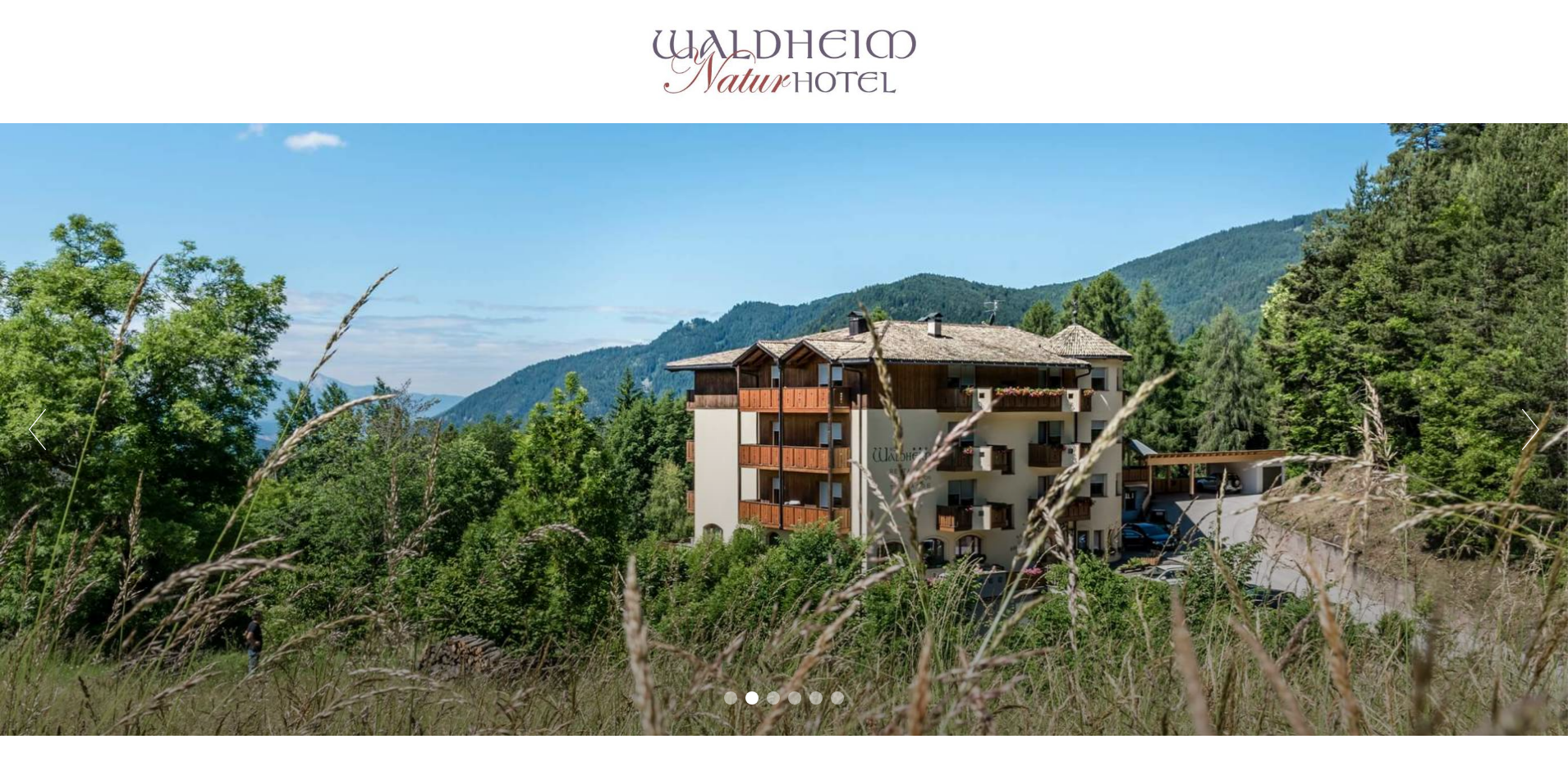
click at [1534, 433] on button "Next" at bounding box center [1530, 429] width 17 height 41
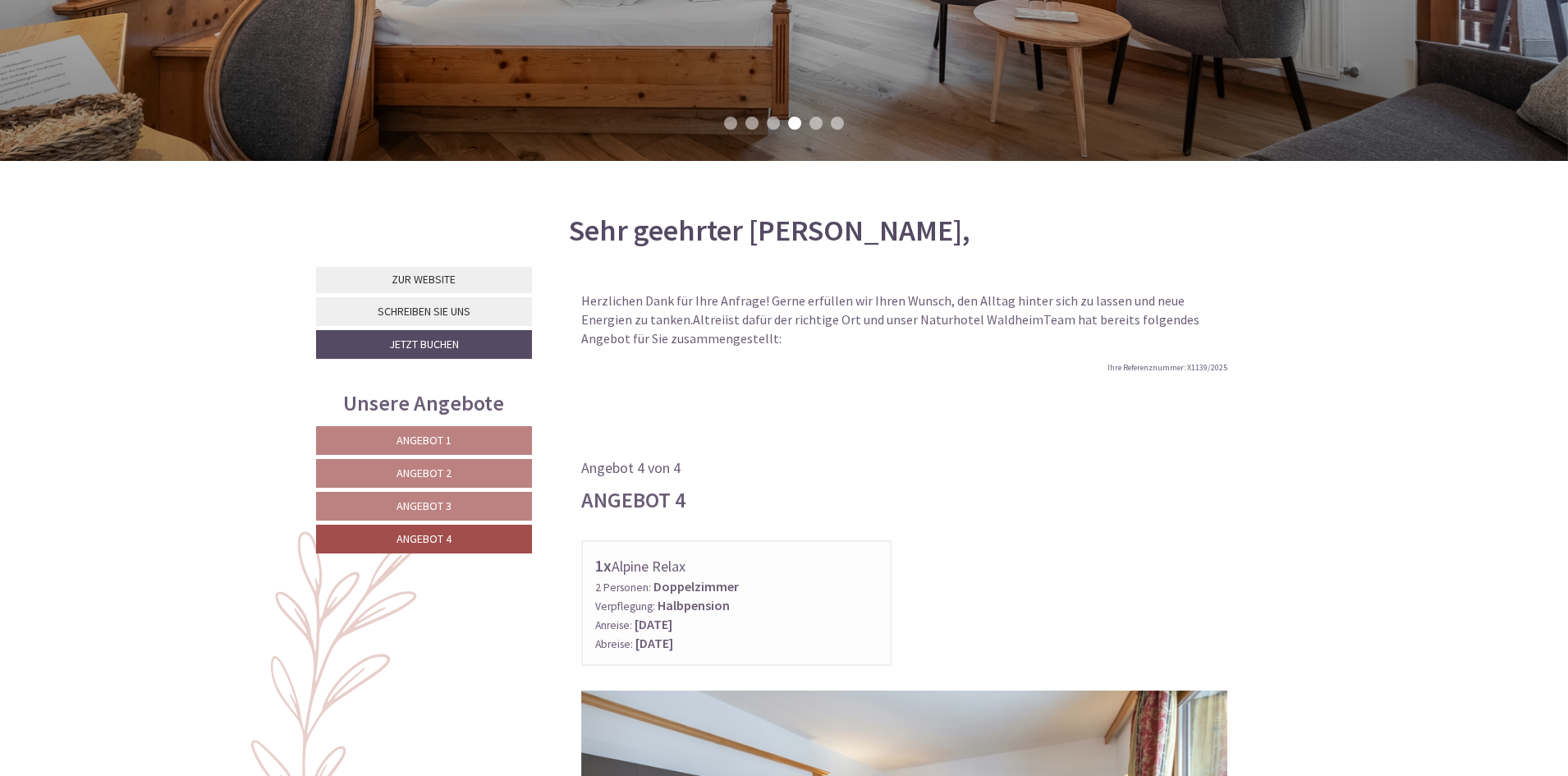
scroll to position [1068, 0]
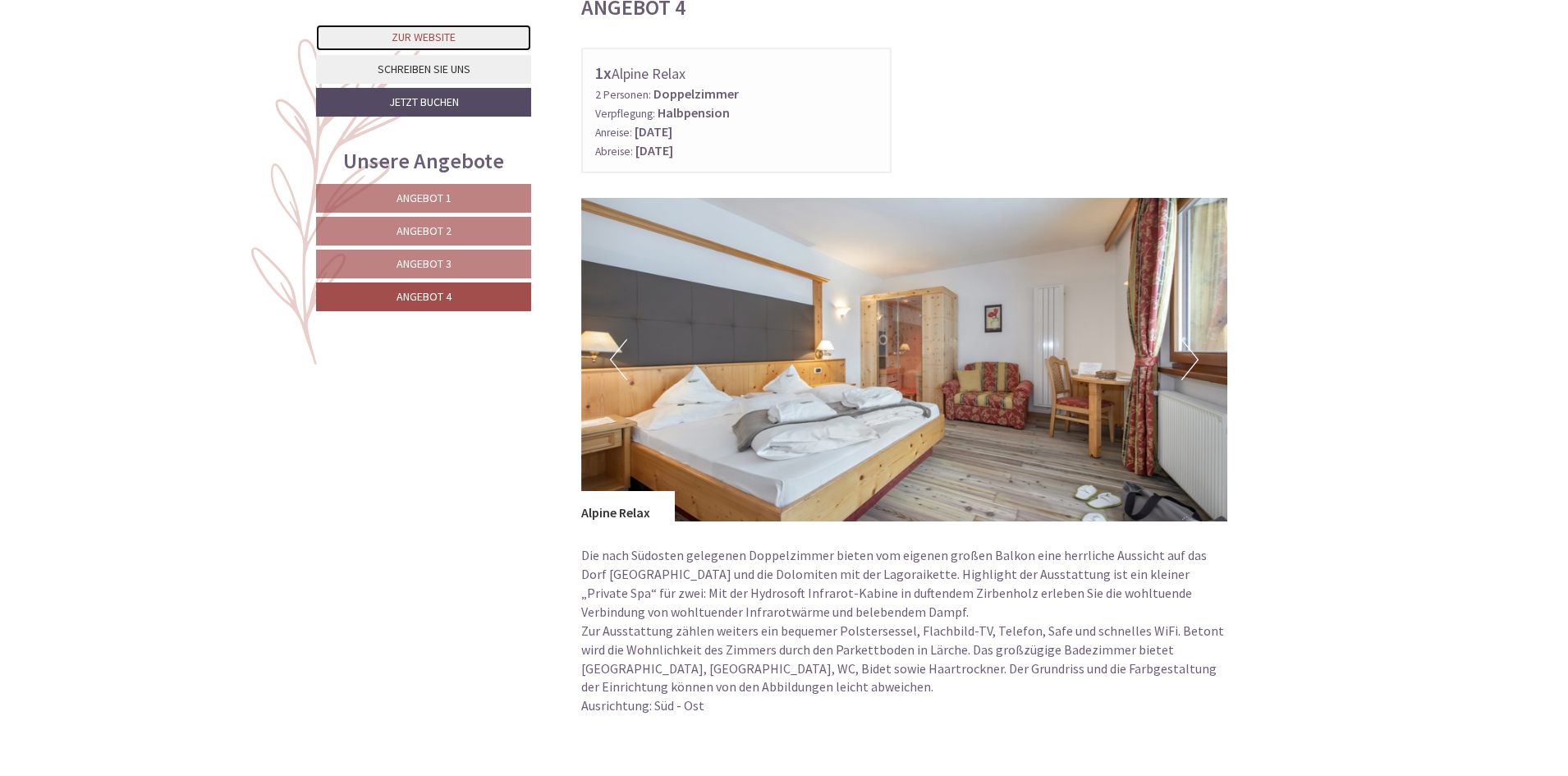
click at [385, 35] on link "Zur Website" at bounding box center [424, 37] width 215 height 26
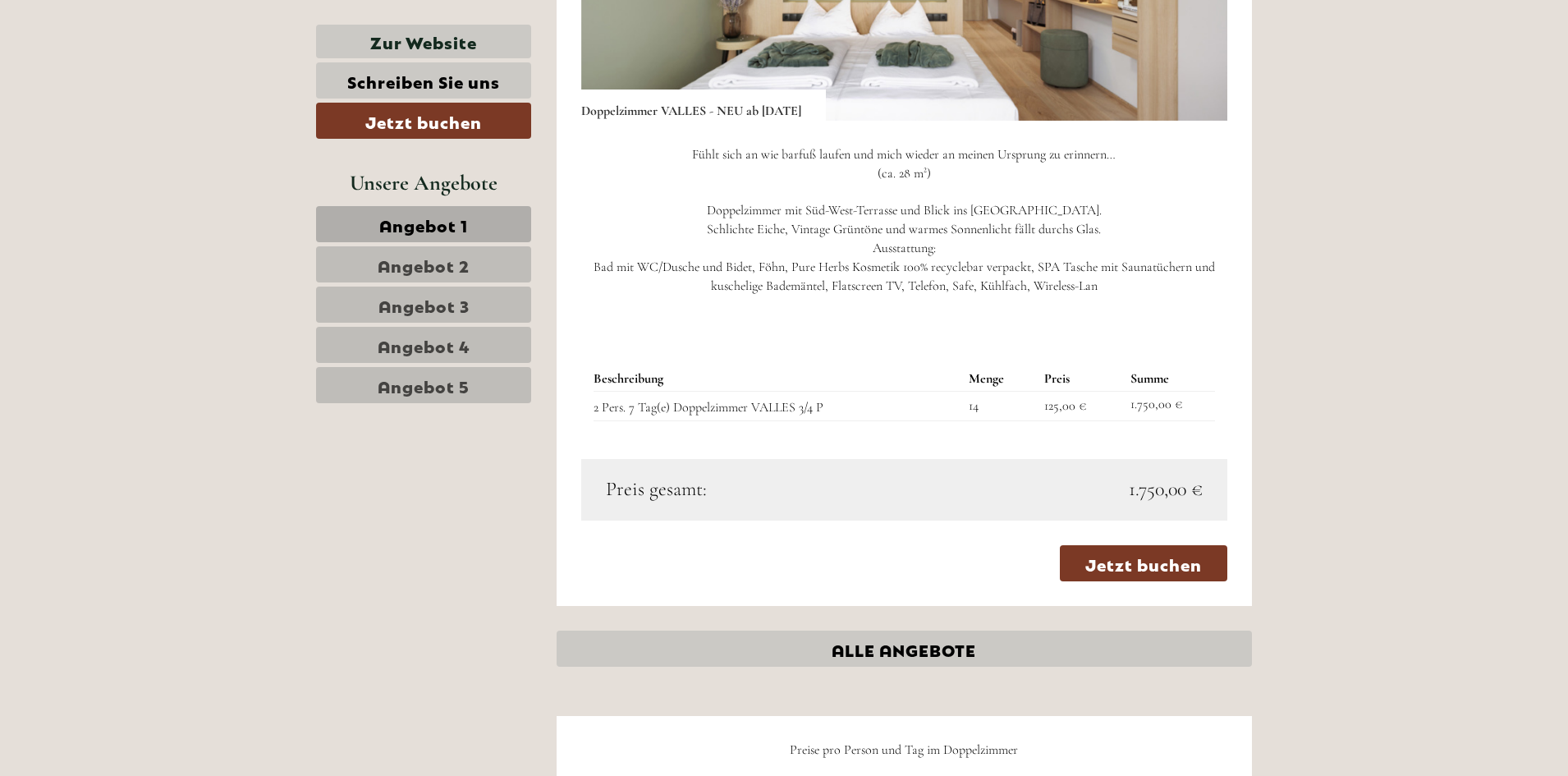
scroll to position [3943, 0]
